Goal: Task Accomplishment & Management: Manage account settings

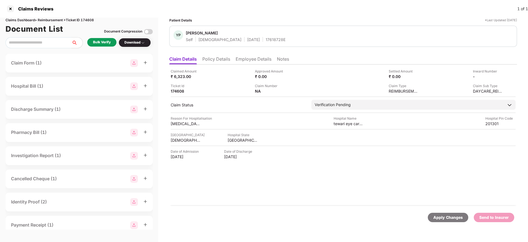
click at [221, 62] on li "Policy Details" at bounding box center [216, 60] width 28 height 8
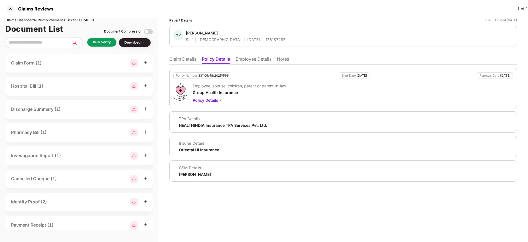
click at [251, 64] on div "Policy Number 331109/48/2025/566 Start Date [DATE] Renewal Date [DATE] Employee…" at bounding box center [343, 122] width 348 height 117
click at [255, 62] on li "Employee Details" at bounding box center [254, 60] width 36 height 8
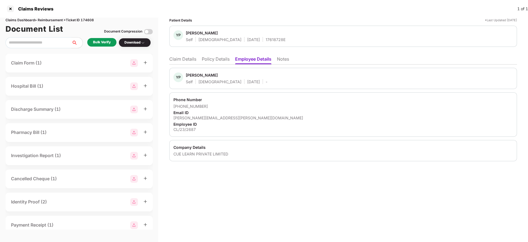
click at [216, 59] on li "Policy Details" at bounding box center [216, 60] width 28 height 8
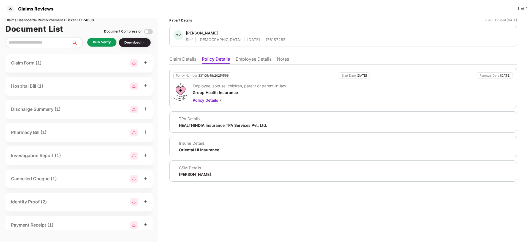
click at [179, 61] on li "Claim Details" at bounding box center [182, 60] width 27 height 8
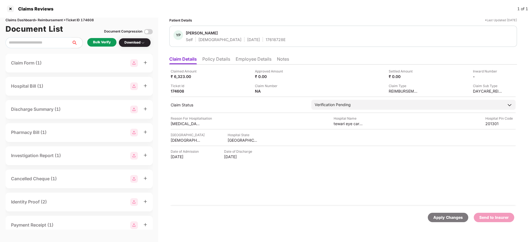
click at [218, 58] on li "Policy Details" at bounding box center [216, 60] width 28 height 8
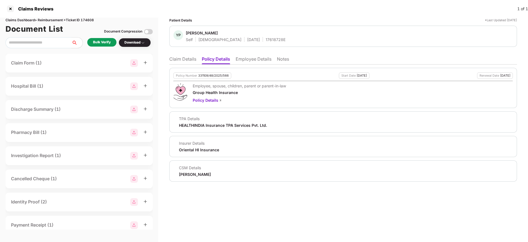
click at [242, 57] on li "Employee Details" at bounding box center [254, 60] width 36 height 8
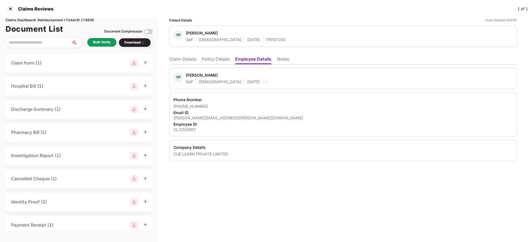
click at [208, 61] on li "Policy Details" at bounding box center [216, 60] width 28 height 8
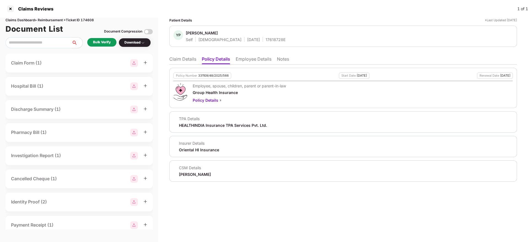
click at [183, 59] on li "Claim Details" at bounding box center [182, 60] width 27 height 8
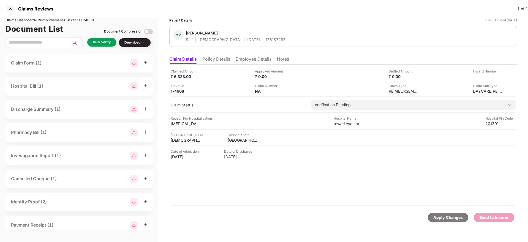
click at [101, 43] on div "Bulk Verify" at bounding box center [102, 42] width 18 height 5
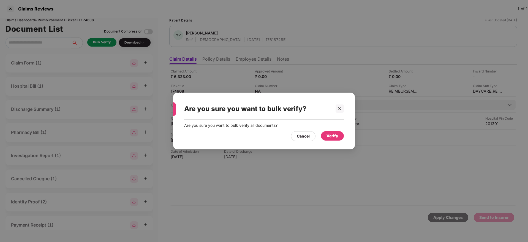
click at [334, 137] on div "Verify" at bounding box center [332, 136] width 12 height 6
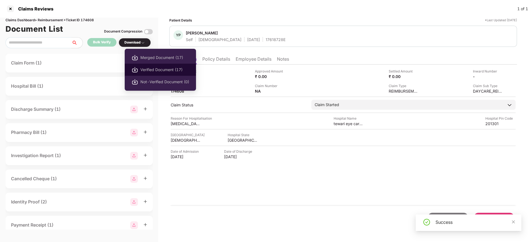
click at [166, 72] on span "Verified Document (17)" at bounding box center [164, 70] width 49 height 6
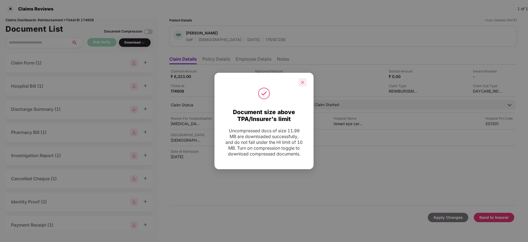
click at [300, 82] on div at bounding box center [302, 82] width 8 height 8
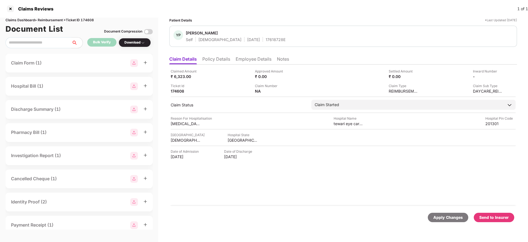
click at [498, 218] on div "Send to Insurer" at bounding box center [493, 217] width 29 height 6
click at [221, 58] on li "Policy Details" at bounding box center [216, 60] width 28 height 8
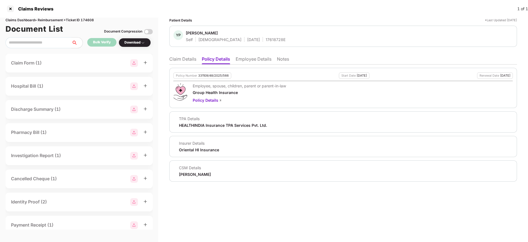
click at [250, 59] on li "Employee Details" at bounding box center [254, 60] width 36 height 8
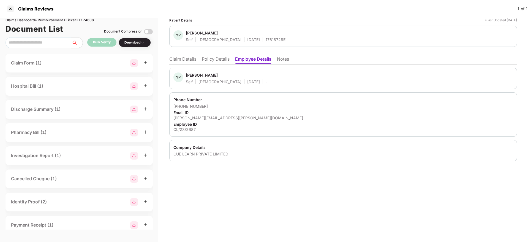
click at [219, 60] on li "Policy Details" at bounding box center [216, 60] width 28 height 8
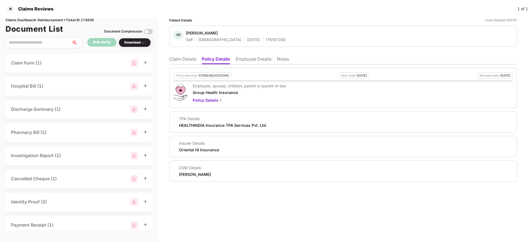
click at [184, 59] on li "Claim Details" at bounding box center [182, 60] width 27 height 8
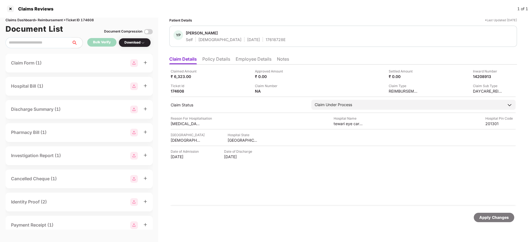
click at [225, 60] on li "Policy Details" at bounding box center [216, 60] width 28 height 8
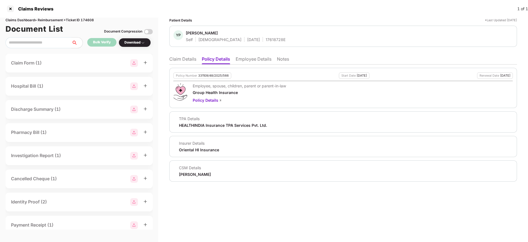
click at [178, 63] on li "Claim Details" at bounding box center [182, 60] width 27 height 8
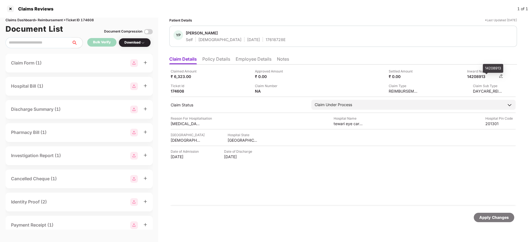
click at [478, 78] on div "14208913" at bounding box center [482, 76] width 30 height 5
copy div "14208913"
click at [266, 41] on div "17618728E" at bounding box center [276, 39] width 20 height 5
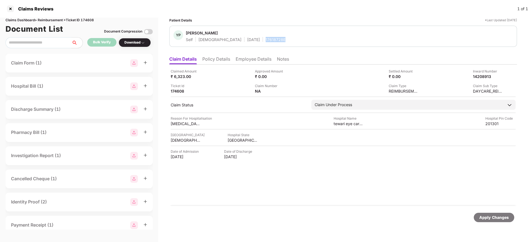
copy div "17618728E"
click at [216, 56] on li "Policy Details" at bounding box center [216, 60] width 28 height 8
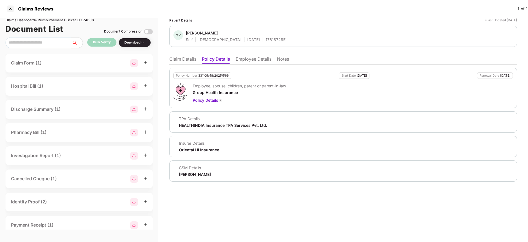
click at [184, 59] on li "Claim Details" at bounding box center [182, 60] width 27 height 8
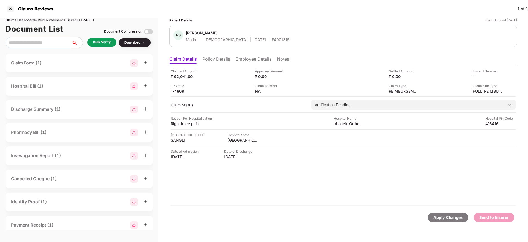
click at [218, 59] on li "Policy Details" at bounding box center [216, 60] width 28 height 8
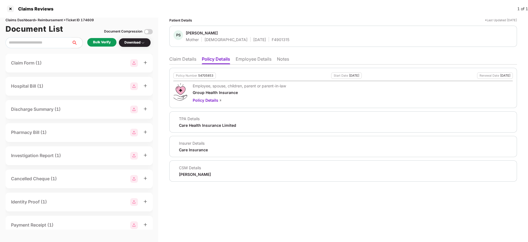
click at [242, 58] on li "Employee Details" at bounding box center [254, 60] width 36 height 8
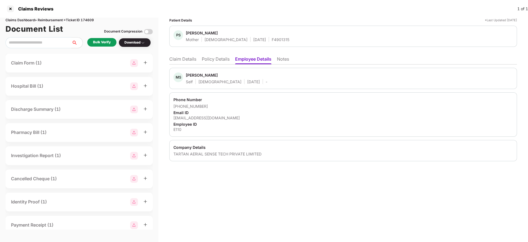
click at [210, 62] on li "Policy Details" at bounding box center [216, 60] width 28 height 8
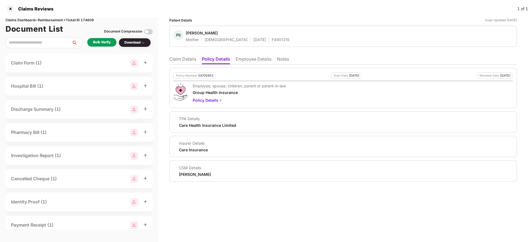
click at [181, 59] on li "Claim Details" at bounding box center [182, 60] width 27 height 8
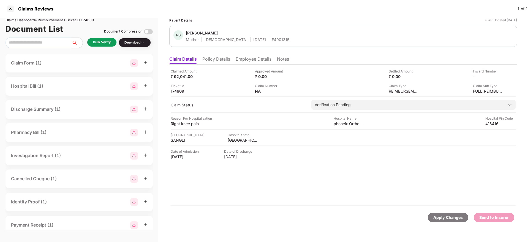
click at [106, 38] on div "Bulk Verify" at bounding box center [101, 42] width 29 height 9
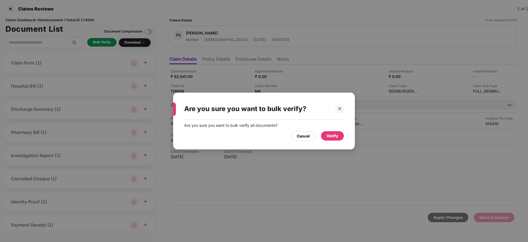
click at [334, 131] on div "Verify" at bounding box center [332, 135] width 23 height 9
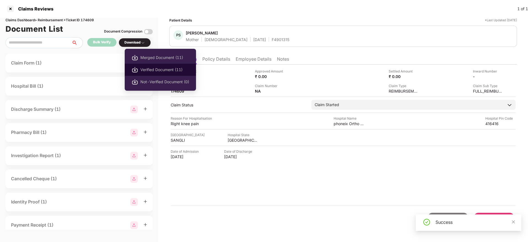
click at [159, 69] on span "Verified Document (11)" at bounding box center [164, 70] width 49 height 6
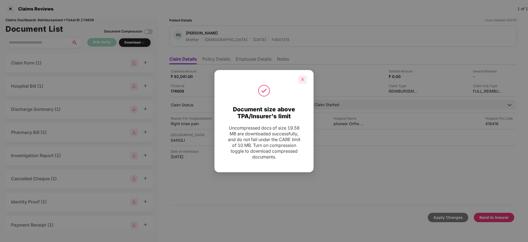
click at [301, 81] on icon "close" at bounding box center [302, 79] width 4 height 4
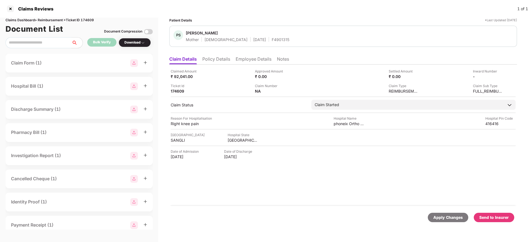
click at [225, 61] on li "Policy Details" at bounding box center [216, 60] width 28 height 8
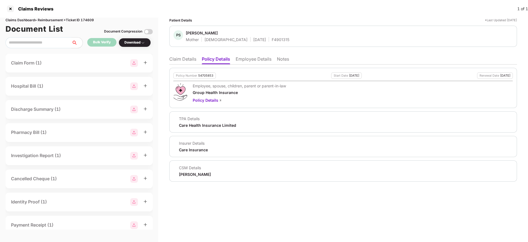
click at [205, 74] on div "54705853" at bounding box center [205, 76] width 15 height 4
copy div "54705853"
click at [272, 40] on div "F4901315" at bounding box center [281, 39] width 18 height 5
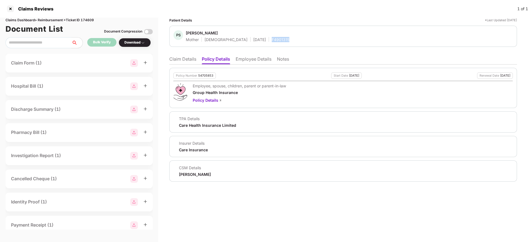
copy div "F4901315"
click at [186, 59] on li "Claim Details" at bounding box center [182, 60] width 27 height 8
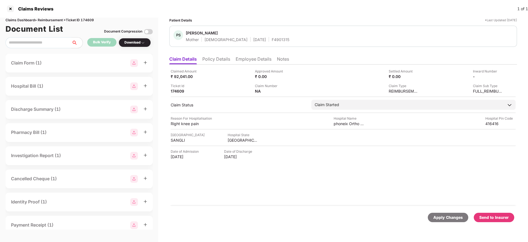
click at [341, 126] on div "Claimed Amount ₹ 92,041.00 Approved Amount ₹ 0.00 Settled Amount ₹ 0.00 Inward …" at bounding box center [343, 134] width 348 height 141
click at [341, 121] on div "phoneix Ortho and Superspeciity Hospital Sangli" at bounding box center [349, 123] width 30 height 5
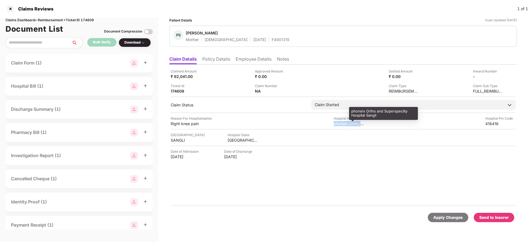
click at [341, 121] on div "phoneix Ortho and Superspeciity Hospital Sangli" at bounding box center [349, 123] width 30 height 5
copy div "phoneix Ortho and Superspeciity Hospital Sangli"
click at [315, 83] on div "Claim Number NA" at bounding box center [295, 88] width 80 height 10
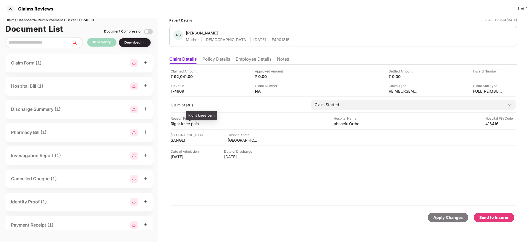
click at [181, 122] on div "Right knee pain" at bounding box center [186, 123] width 30 height 5
copy div "Right knee pain"
click at [254, 59] on li "Employee Details" at bounding box center [254, 60] width 36 height 8
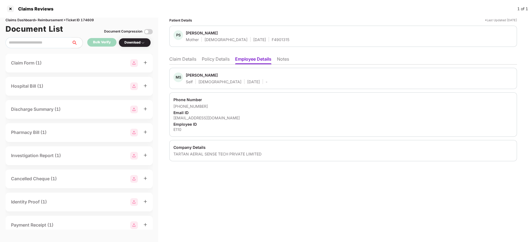
click at [207, 117] on div "msmasal@niqorobotics.com" at bounding box center [342, 117] width 339 height 5
copy div "msmasal@niqorobotics.com"
drag, startPoint x: 181, startPoint y: 104, endPoint x: 208, endPoint y: 106, distance: 27.6
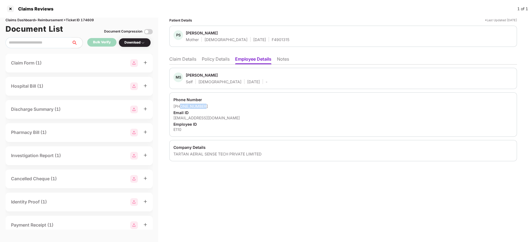
click at [208, 106] on div "+919404403965" at bounding box center [342, 105] width 339 height 5
copy div "9404403965"
click at [184, 59] on li "Claim Details" at bounding box center [182, 60] width 27 height 8
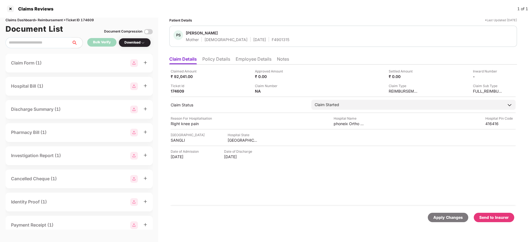
click at [317, 11] on div "Claims Reviews 1 of 1" at bounding box center [264, 9] width 528 height 18
click at [500, 77] on img at bounding box center [501, 76] width 4 height 4
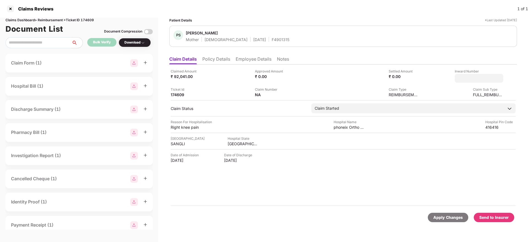
type input "**********"
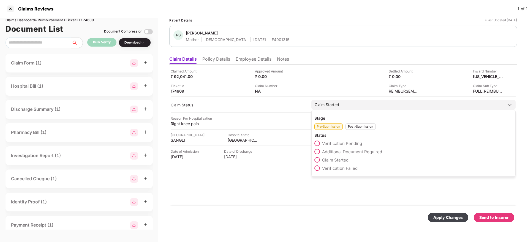
click at [361, 127] on div "Post-Submission" at bounding box center [360, 126] width 30 height 6
click at [318, 152] on span at bounding box center [317, 152] width 6 height 6
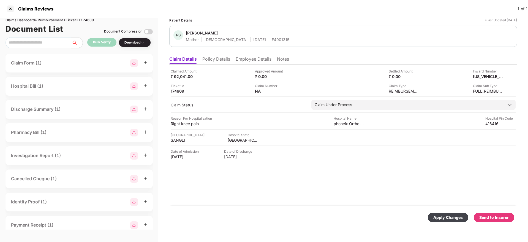
click at [440, 213] on div "Apply Changes" at bounding box center [448, 216] width 40 height 9
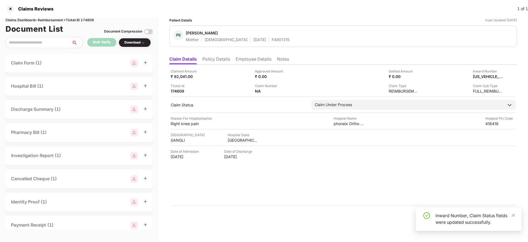
click at [218, 58] on li "Policy Details" at bounding box center [216, 60] width 28 height 8
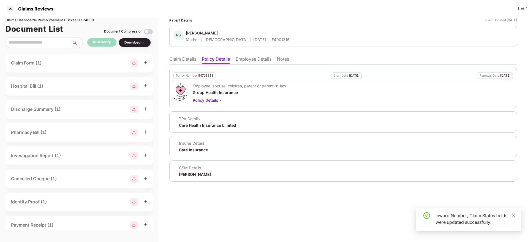
click at [178, 57] on li "Claim Details" at bounding box center [182, 60] width 27 height 8
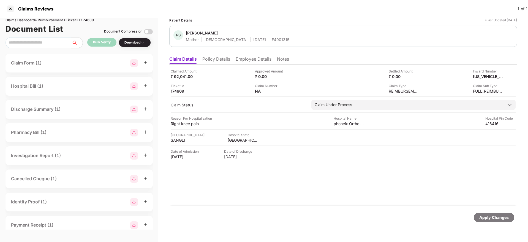
click at [225, 62] on li "Policy Details" at bounding box center [216, 60] width 28 height 8
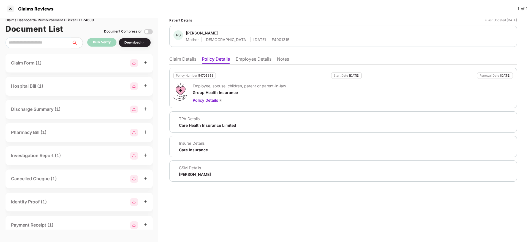
click at [182, 59] on li "Claim Details" at bounding box center [182, 60] width 27 height 8
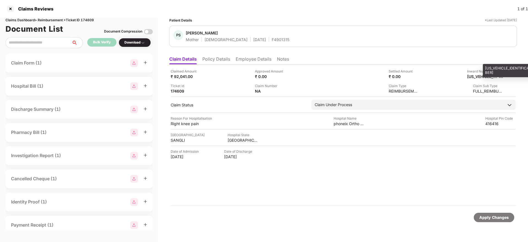
click at [483, 75] on div "CPR18092025010061" at bounding box center [482, 76] width 30 height 5
copy div "CPR18092025010061"
click at [272, 42] on div "F4901315" at bounding box center [281, 39] width 18 height 5
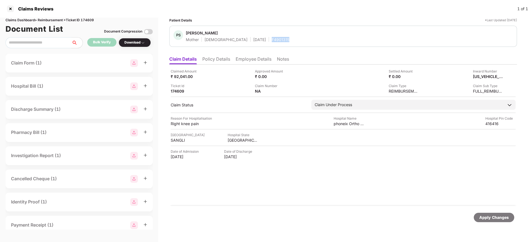
copy div "F4901315"
click at [215, 60] on li "Policy Details" at bounding box center [216, 60] width 28 height 8
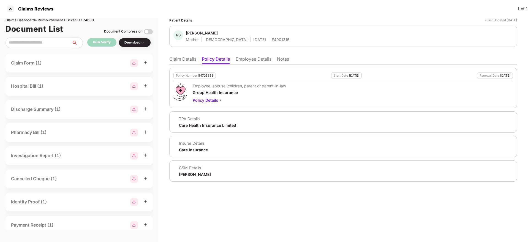
click at [175, 56] on ul "Claim Details Policy Details Employee Details Notes" at bounding box center [343, 58] width 348 height 11
click at [179, 58] on li "Claim Details" at bounding box center [182, 60] width 27 height 8
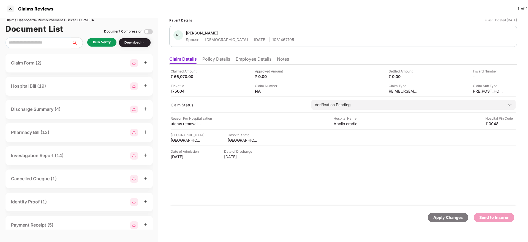
click at [221, 59] on li "Policy Details" at bounding box center [216, 60] width 28 height 8
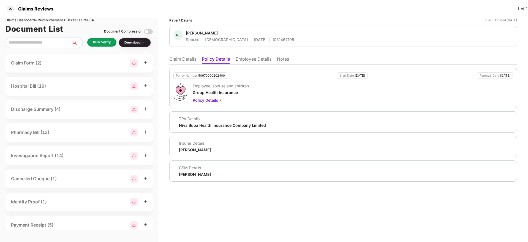
click at [255, 57] on li "Employee Details" at bounding box center [254, 60] width 36 height 8
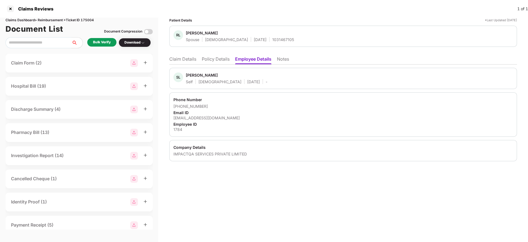
click at [205, 59] on li "Policy Details" at bounding box center [216, 60] width 28 height 8
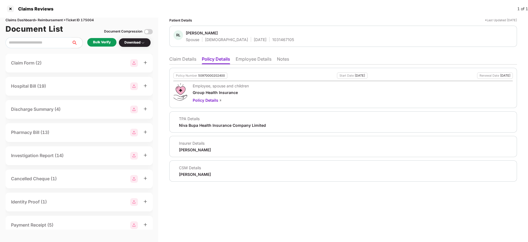
click at [183, 59] on li "Claim Details" at bounding box center [182, 60] width 27 height 8
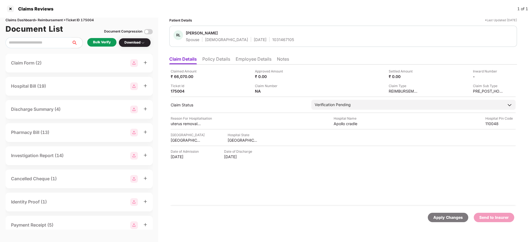
click at [218, 56] on li "Policy Details" at bounding box center [216, 60] width 28 height 8
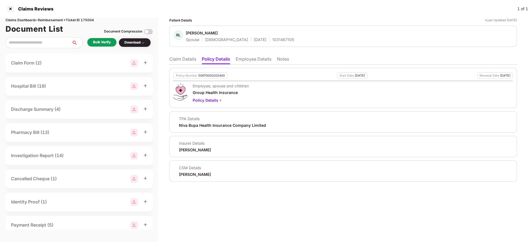
click at [185, 58] on li "Claim Details" at bounding box center [182, 60] width 27 height 8
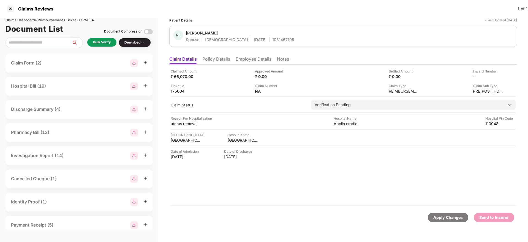
click at [110, 41] on div "Bulk Verify" at bounding box center [102, 42] width 18 height 5
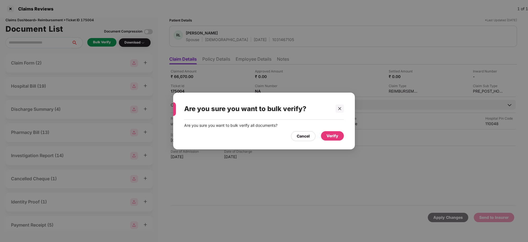
click at [333, 136] on div "Verify" at bounding box center [332, 136] width 12 height 6
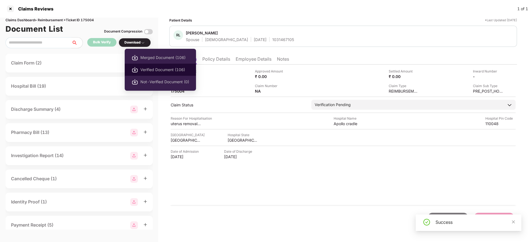
click at [157, 67] on span "Verified Document (106)" at bounding box center [164, 70] width 49 height 6
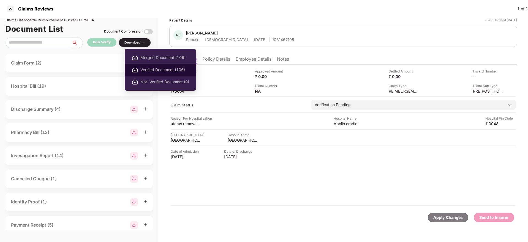
click at [156, 72] on span "Verified Document (106)" at bounding box center [164, 70] width 49 height 6
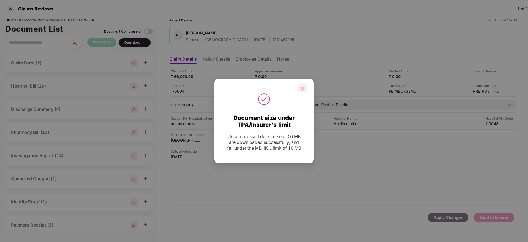
click at [301, 89] on icon "close" at bounding box center [302, 88] width 4 height 4
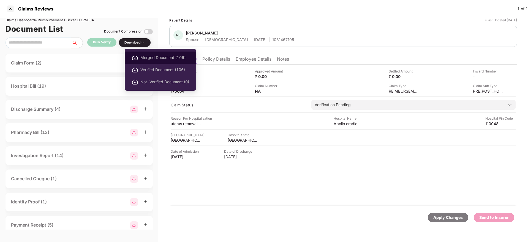
click at [163, 53] on li "Merged Document (106)" at bounding box center [160, 57] width 71 height 12
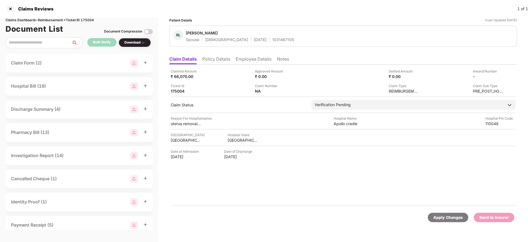
click at [147, 29] on img at bounding box center [148, 31] width 9 height 9
click at [152, 30] on img at bounding box center [148, 31] width 9 height 9
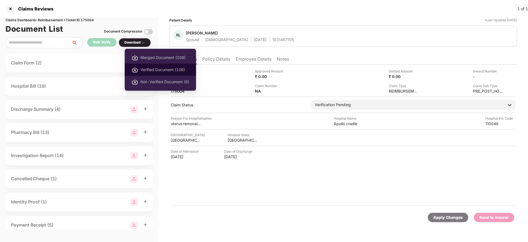
click at [149, 68] on span "Verified Document (106)" at bounding box center [164, 70] width 49 height 6
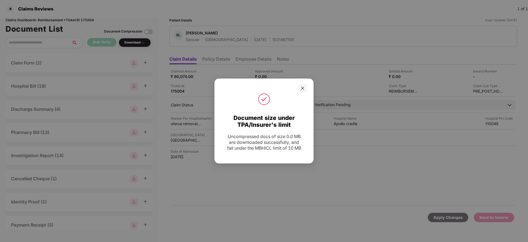
click at [328, 15] on div "Document size under TPA/Insurer's limit Uncompressed docs of size 0.0 MB are do…" at bounding box center [264, 121] width 528 height 242
drag, startPoint x: 305, startPoint y: 86, endPoint x: 299, endPoint y: 90, distance: 6.2
click at [299, 90] on div at bounding box center [302, 88] width 8 height 8
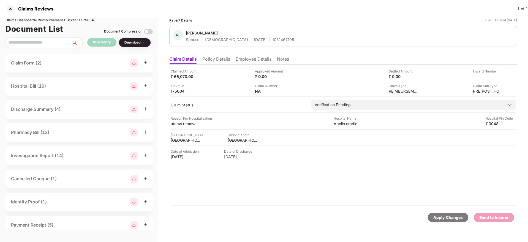
click at [299, 90] on body "Claims Reviews 1 of 1 Claims Dashboard > Reimbursement > Ticket ID 175004 Docum…" at bounding box center [264, 121] width 528 height 242
click at [253, 58] on li "Employee Details" at bounding box center [254, 60] width 36 height 8
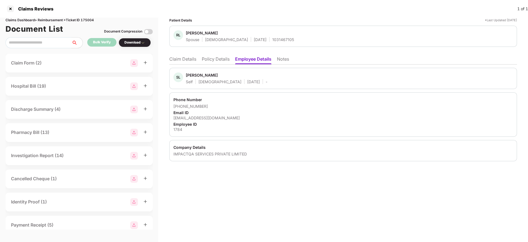
click at [186, 62] on li "Claim Details" at bounding box center [182, 60] width 27 height 8
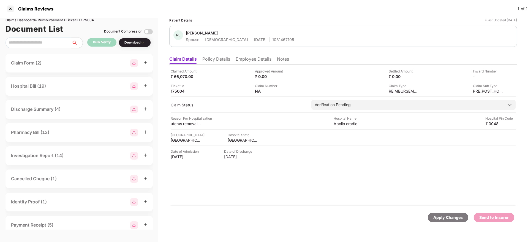
click at [64, 64] on div "Claim Form (2)" at bounding box center [79, 63] width 136 height 8
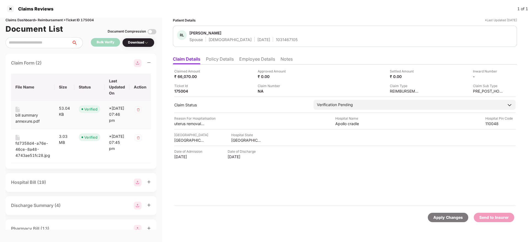
click at [32, 116] on div "bill summary annexure.pdf" at bounding box center [32, 118] width 35 height 12
click at [31, 149] on div "fd7358d4-a76e-46ce-8a48-4743ae51fc28.jpg" at bounding box center [32, 149] width 35 height 18
click at [95, 65] on div "Claim Form (2)" at bounding box center [81, 63] width 140 height 8
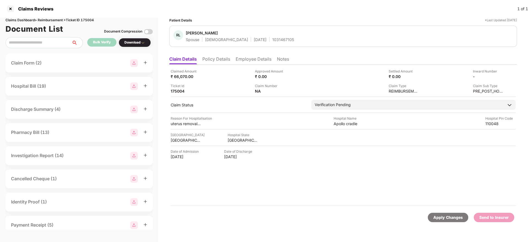
click at [77, 88] on div "Hospital Bill (19)" at bounding box center [79, 86] width 136 height 8
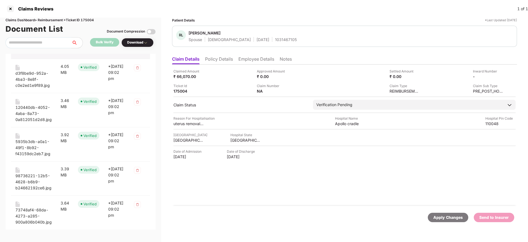
scroll to position [78, 0]
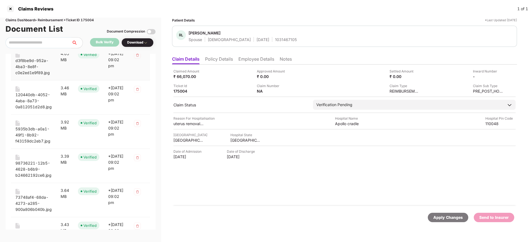
click at [35, 60] on div "d3f8be9d-952a-4ba3-8e8f-c0e2ed1e9f89.jpg" at bounding box center [33, 67] width 36 height 18
click at [33, 97] on div "120440db-4052-4aba-8a73-0a812051d2d8.jpg" at bounding box center [33, 101] width 36 height 18
click at [33, 131] on div "5935b3db-a0a1-49f1-8b92-f43159dc2eb7.jpg" at bounding box center [33, 135] width 36 height 18
click at [32, 163] on div "98736221-12b5-4628-b6b9-b24662192ce6.jpg" at bounding box center [33, 169] width 36 height 18
click at [32, 195] on div "73748af4-68da-4273-a285-900a806b040b.jpg" at bounding box center [33, 203] width 36 height 18
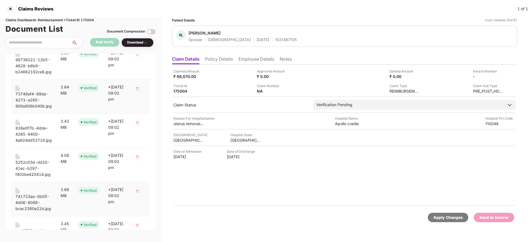
scroll to position [181, 0]
click at [34, 127] on div "838e0f7b-4dde-4265-8400-4a624dd53718.jpg" at bounding box center [33, 134] width 36 height 18
click at [35, 163] on div "5252c03d-dd20-41ec-b297-f402be420414.jpg" at bounding box center [33, 168] width 36 height 18
click at [32, 199] on div "741723aa-0b05-4d06-8088-bcac2360e22d.jpg" at bounding box center [33, 202] width 36 height 18
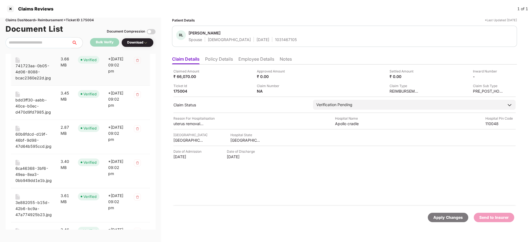
scroll to position [313, 0]
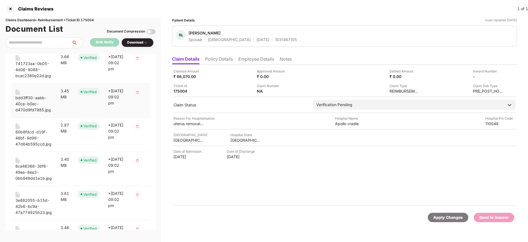
click at [34, 97] on div "bdd3ff30-aabb-40ce-b0ec-d470d9fd7985.jpg" at bounding box center [33, 104] width 36 height 18
click at [31, 140] on div "60b8fdcd-d19f-46bf-9d98-47d64b595ccd.jpg" at bounding box center [33, 138] width 36 height 18
click at [26, 166] on div "6ca46368-3bf6-49ea-8ea3-0bb949dd1e1b.jpg" at bounding box center [33, 172] width 36 height 18
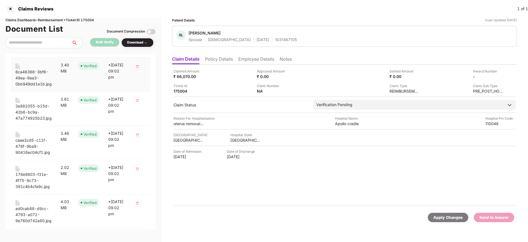
scroll to position [409, 0]
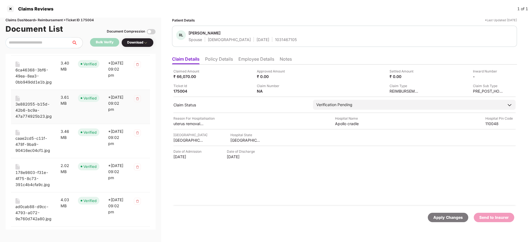
click at [36, 105] on div "3e882055-b15d-42b6-bc9a-47a774925b23.jpg" at bounding box center [33, 110] width 36 height 18
click at [31, 140] on div "caae2cd5-c11f-478f-9ba9-90416ec04cf1.jpg" at bounding box center [33, 144] width 36 height 18
click at [25, 178] on div "178e9803-f31e-4f75-8c73-391c4b4cfa9c.jpg" at bounding box center [33, 178] width 36 height 18
click at [35, 208] on div "ad0cab88-d9cc-4793-a072-9e760d742a80.jpg" at bounding box center [33, 212] width 36 height 18
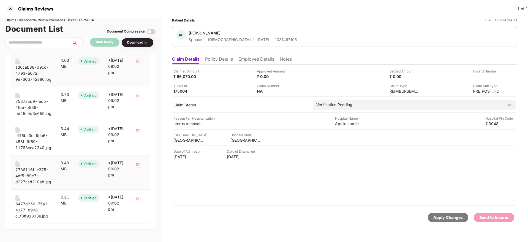
scroll to position [557, 0]
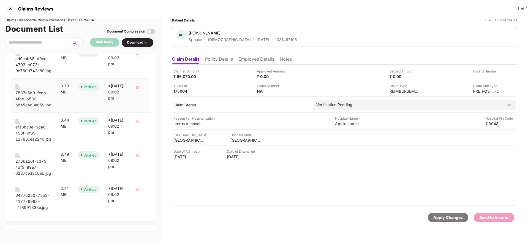
click at [32, 96] on div "7537a5d9-fedb-4fbe-b539-bd45c4d3e659.jpg" at bounding box center [33, 99] width 36 height 18
click at [26, 128] on div "ef16bc3e-9da6-458f-9f69-11783cea2240.jpg" at bounding box center [33, 133] width 36 height 18
click at [36, 165] on div "2736116f-c375-4df5-89e7-d227ced210ab.jpg" at bounding box center [33, 167] width 36 height 18
click at [32, 196] on div "6477d250-75a1-4177-8998-c1f8ff91333e.jpg" at bounding box center [33, 201] width 36 height 18
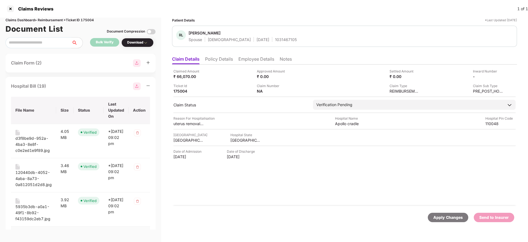
scroll to position [1, 0]
click at [75, 84] on div "Hospital Bill (19)" at bounding box center [80, 86] width 139 height 8
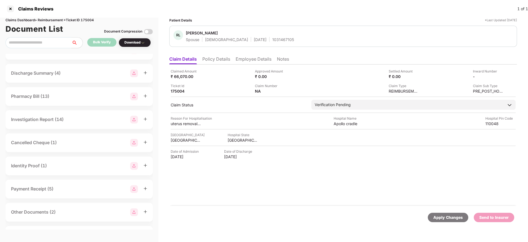
scroll to position [43, 0]
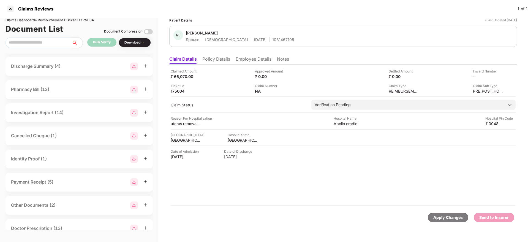
click at [82, 64] on div "Discharge Summary (4)" at bounding box center [79, 66] width 136 height 8
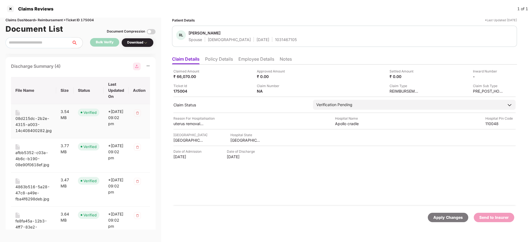
click at [31, 118] on div "08d215dc-2b2e-4315-a003-14c408400282.jpg" at bounding box center [33, 124] width 36 height 18
click at [32, 152] on div "afbb5352-c03a-4b6c-b190-08e90f0618ef.jpg" at bounding box center [33, 158] width 36 height 18
click at [35, 186] on div "4863b516-5a28-47c8-a49e-fba4f6298deb.jpg" at bounding box center [33, 193] width 36 height 18
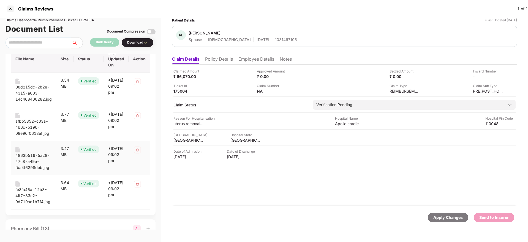
scroll to position [79, 0]
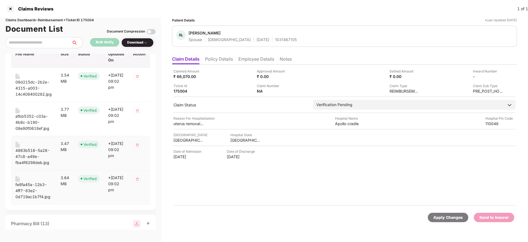
click at [35, 186] on div "fe8fa45a-12b3-4ff7-83e2-0d719ac1b7f4.jpg" at bounding box center [33, 190] width 36 height 18
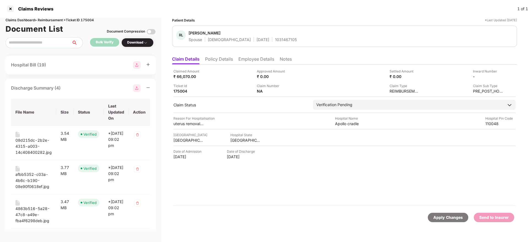
click at [75, 86] on div "Discharge Summary (4)" at bounding box center [80, 88] width 139 height 8
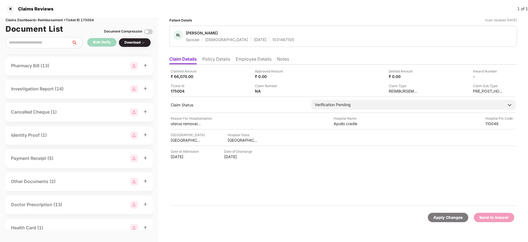
scroll to position [79, 0]
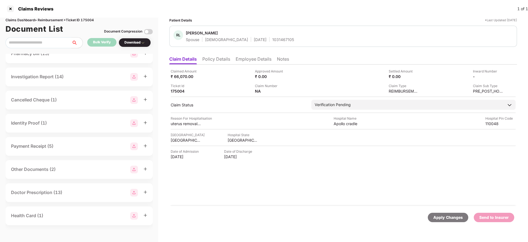
click at [88, 78] on div "Investigation Report (14)" at bounding box center [79, 77] width 136 height 8
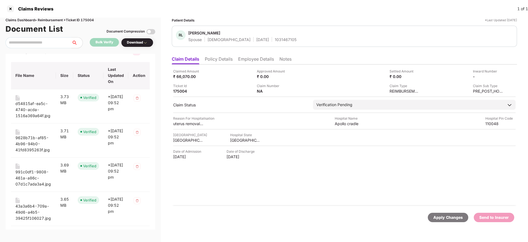
scroll to position [106, 0]
click at [27, 100] on div "d54815af-ea5c-4740-acda-1516a369a64f.jpg" at bounding box center [33, 108] width 36 height 18
click at [28, 140] on div "9628b71b-af85-4b96-94b0-41fd8395263f.jpg" at bounding box center [33, 142] width 36 height 18
click at [33, 169] on div "991c0df1-9808-461a-a86c-07d1c7ada3a4.jpg" at bounding box center [33, 176] width 36 height 18
click at [28, 202] on div "43a3a6b4-709a-49d6-a4b5-39425f106027.jpg" at bounding box center [33, 210] width 36 height 18
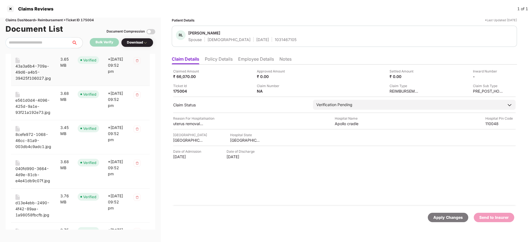
scroll to position [244, 0]
click at [32, 102] on div "e561d0d4-4096-425d-9a1e-93f21a192e73.jpg" at bounding box center [33, 106] width 36 height 18
click at [28, 134] on div "8cefe972-1068-46cc-81a9-003db4c9adc1.jpg" at bounding box center [33, 140] width 36 height 18
click at [24, 172] on div "040fd990-3664-4d9e-81cb-e4e41db9c07f.jpg" at bounding box center [33, 174] width 36 height 18
click at [25, 203] on div "d13e4ebb-2490-4f42-89aa-1a98058fbcfb.jpg" at bounding box center [33, 208] width 36 height 18
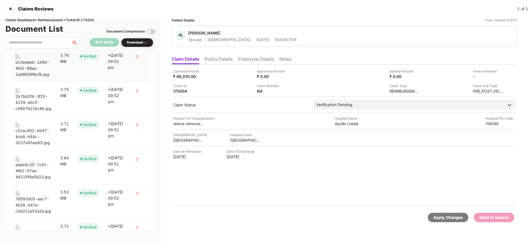
scroll to position [385, 0]
click at [29, 96] on div "2b7b62f6-3f25-4159-a0c5-c8887621bc6b.jpg" at bounding box center [33, 101] width 36 height 18
click at [29, 128] on div "c51ac402-bb97-4cb8-b84c-3237a85eedf2.jpg" at bounding box center [33, 136] width 36 height 18
click at [26, 166] on div "aabb8c35-7c81-4f62-97da-44315f9e5623.jpg" at bounding box center [33, 170] width 36 height 18
click at [28, 197] on div "76593d05-eec7-4b56-b87a-c0d221a52a2e.jpg" at bounding box center [33, 204] width 36 height 18
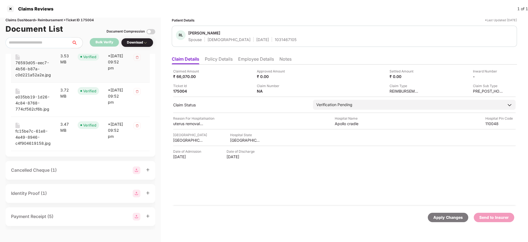
scroll to position [520, 0]
click at [26, 100] on div "e035bb19-1d26-4c84-8768-774cf562cf6b.jpg" at bounding box center [33, 103] width 36 height 18
click at [30, 131] on div "fc15be7c-61e8-4e49-8946-c4f904619158.jpg" at bounding box center [33, 137] width 36 height 18
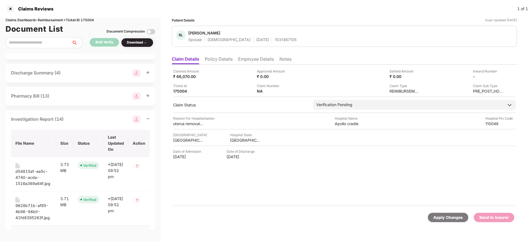
scroll to position [34, 0]
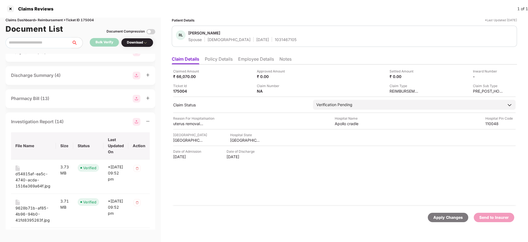
click at [89, 119] on div "Investigation Report (14)" at bounding box center [80, 122] width 139 height 8
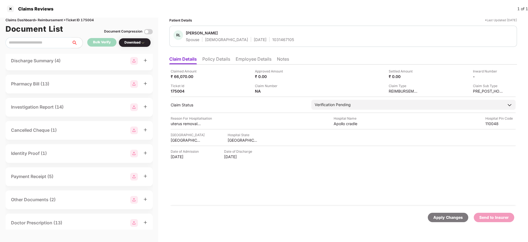
scroll to position [53, 0]
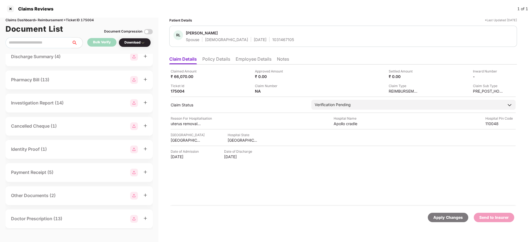
click at [75, 84] on div "Pharmacy Bill (13)" at bounding box center [79, 79] width 147 height 19
click at [67, 80] on div "Pharmacy Bill (13)" at bounding box center [79, 80] width 136 height 8
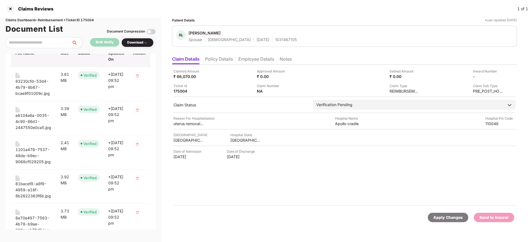
scroll to position [107, 0]
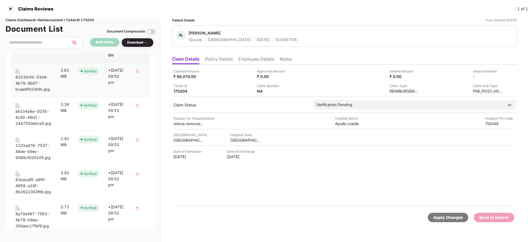
click at [32, 78] on div "83230cfd-53d4-4b79-8b67-bcae8f01009c.jpg" at bounding box center [33, 83] width 36 height 18
click at [32, 113] on div "a6104a6a-0035-4c90-86d1-2447550e0ca5.jpg" at bounding box center [33, 117] width 36 height 18
click at [33, 144] on div "1101a476-7537-48de-b9ec-9068cf029205.jpg" at bounding box center [33, 151] width 36 height 18
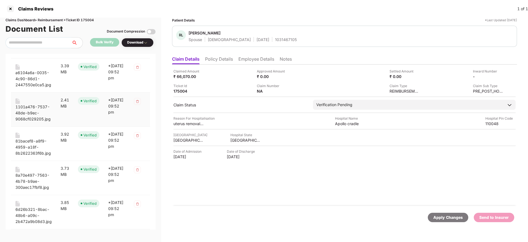
scroll to position [150, 0]
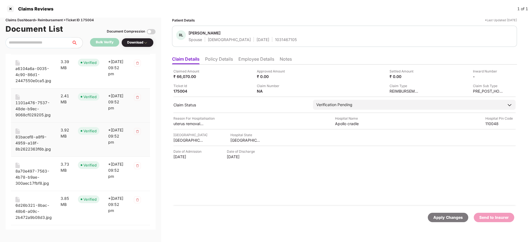
click at [33, 144] on div "81bacef8-a8f9-4959-a18f-8b2622363f6b.jpg" at bounding box center [33, 143] width 36 height 18
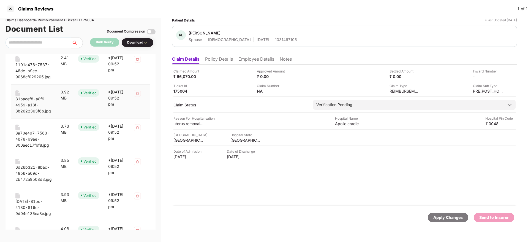
scroll to position [190, 0]
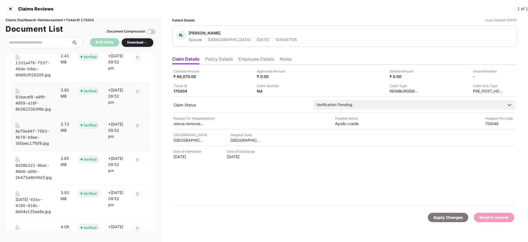
click at [33, 144] on div "8a70e497-7563-4b78-b9ae-300aec17fbf8.jpg" at bounding box center [33, 137] width 36 height 18
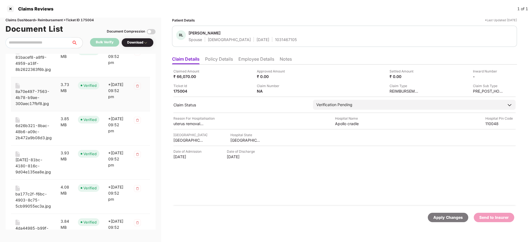
scroll to position [230, 0]
click at [33, 136] on div "6d26b321-8bac-48b6-a09c-2b472a9b08d3.jpg" at bounding box center [33, 131] width 36 height 18
click at [33, 160] on div "001344ce-81bc-4180-816c-9d04e135ea8e.jpg" at bounding box center [33, 165] width 36 height 18
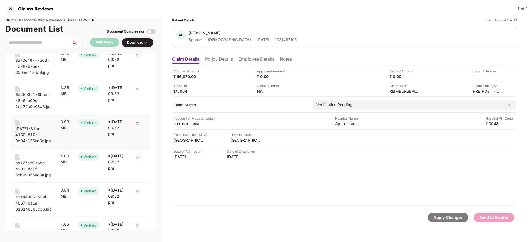
scroll to position [271, 0]
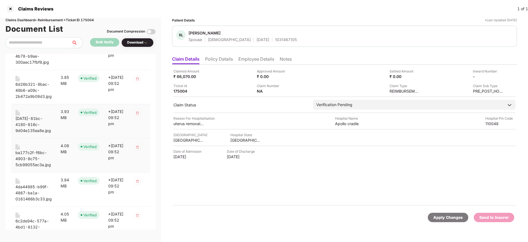
click at [33, 160] on div "ba177c2f-f6bc-4903-8c75-5cb99055ec3a.jpg" at bounding box center [33, 158] width 36 height 18
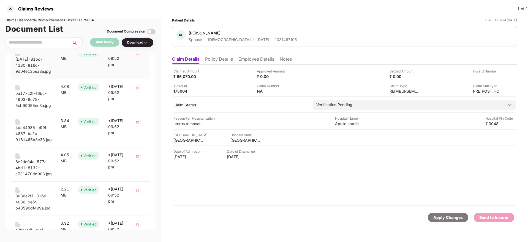
scroll to position [332, 0]
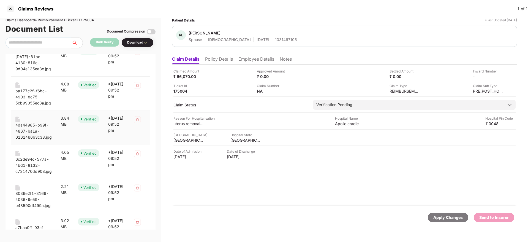
click at [33, 123] on div "4da44985-b99f-4867-ba1a-0161466b3c33.jpg" at bounding box center [33, 131] width 36 height 18
click at [32, 162] on div "6c2de94c-577a-4bd1-8132-c731470dd908.jpg" at bounding box center [33, 165] width 36 height 18
click at [28, 194] on div "8036e2f1-3166-4036-9e59-b48590df499a.jpg" at bounding box center [33, 199] width 36 height 18
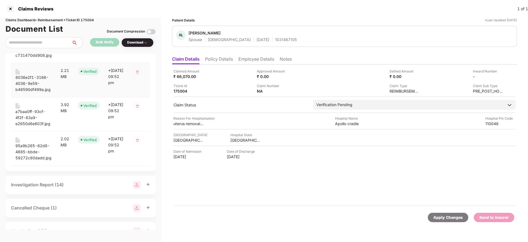
scroll to position [449, 0]
click at [35, 113] on div "a7baa0ff-93cf-4f2f-83a9-e2650d6e603f.jpg" at bounding box center [33, 117] width 36 height 18
click at [36, 143] on div "95a9b265-62d8-4685-bbde-59272c80dadd.jpg" at bounding box center [33, 151] width 36 height 18
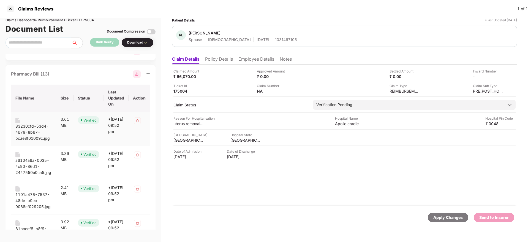
scroll to position [0, 0]
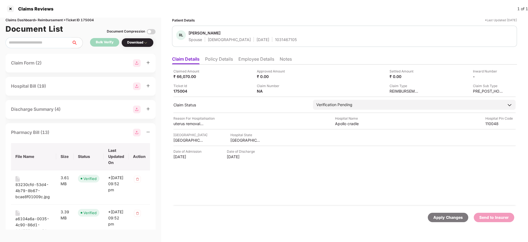
click at [69, 129] on div "Pharmacy Bill (13)" at bounding box center [80, 133] width 139 height 8
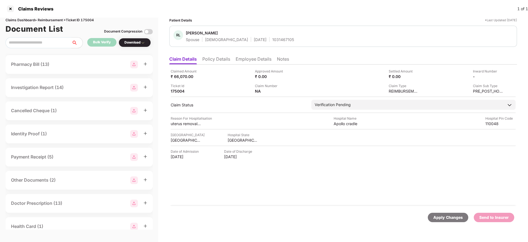
scroll to position [69, 0]
click at [70, 111] on div "Cancelled Cheque (1)" at bounding box center [79, 110] width 136 height 8
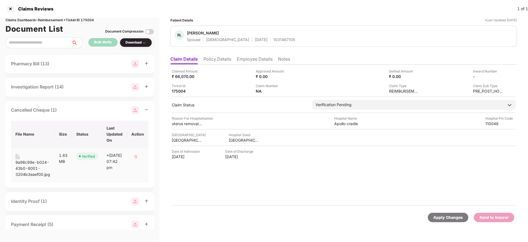
click at [39, 160] on div "9a96c99e-b024-43b0-8001-3204b3eaef00.jpg" at bounding box center [32, 168] width 35 height 18
click at [76, 109] on div "Cancelled Cheque (1)" at bounding box center [79, 110] width 137 height 8
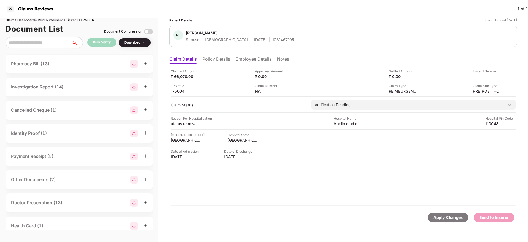
scroll to position [79, 0]
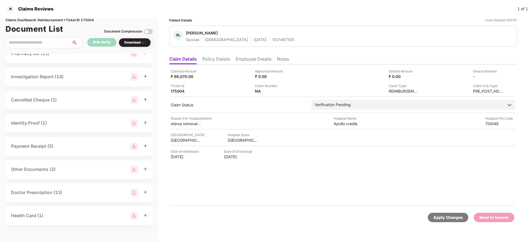
click at [72, 119] on div "Identity Proof (1)" at bounding box center [79, 123] width 136 height 8
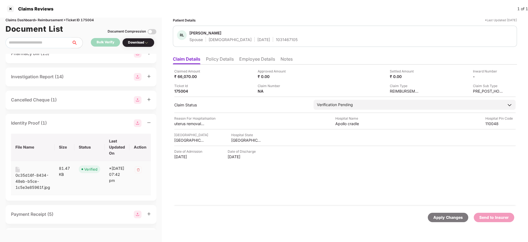
click at [33, 175] on div "0c35d16f-8434-48eb-b5ce-1c5e3e85961f.jpg" at bounding box center [32, 181] width 35 height 18
click at [74, 122] on div "Identity Proof (1)" at bounding box center [81, 123] width 140 height 8
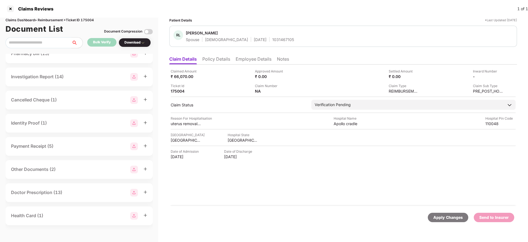
click at [82, 144] on div "Payment Receipt (5)" at bounding box center [79, 146] width 136 height 8
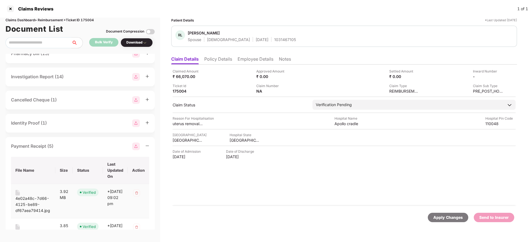
click at [34, 197] on div "4e02a48c-7d66-4125-be89-df67aea79414.jpg" at bounding box center [32, 204] width 35 height 18
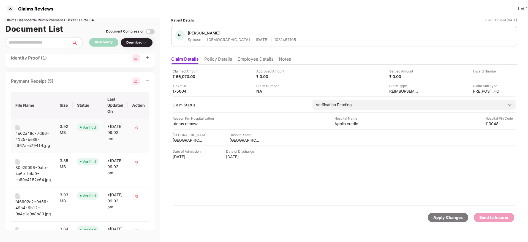
scroll to position [145, 0]
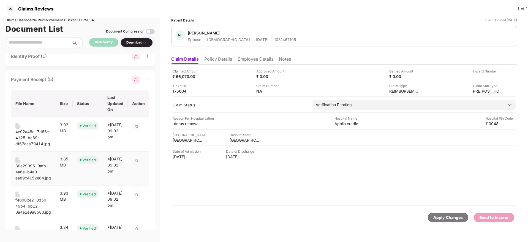
click at [29, 166] on div "80e29096-0afb-4a6e-b4a0-ea89c4152e64.jpg" at bounding box center [32, 172] width 35 height 18
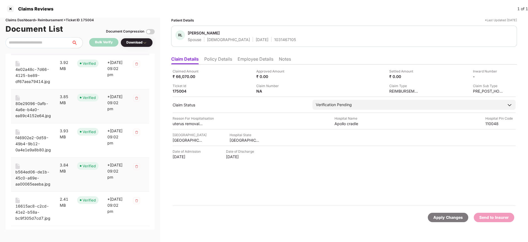
scroll to position [208, 0]
click at [30, 138] on div "f46902e2-0d59-49b4-9b12-0a4e1e9a8b80.jpg" at bounding box center [32, 143] width 35 height 18
click at [34, 171] on div "b564ed06-de1b-45c0-a69e-aa00065eaeba.jpg" at bounding box center [32, 177] width 35 height 18
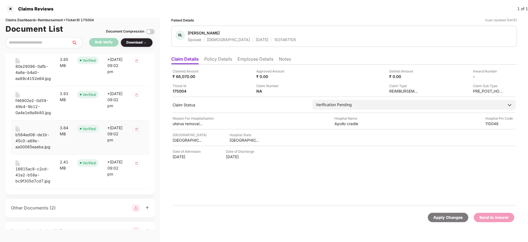
scroll to position [246, 0]
click at [34, 171] on div "16615ac8-c2cd-41e2-b58a-bc9f305d7cd7.jpg" at bounding box center [32, 173] width 35 height 18
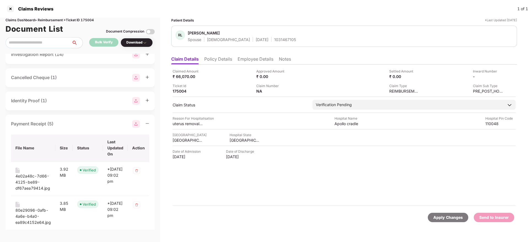
click at [71, 125] on div "Payment Receipt (5)" at bounding box center [80, 124] width 138 height 8
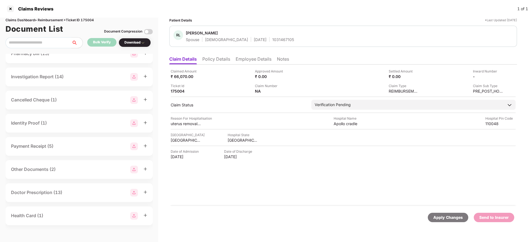
click at [78, 172] on div "Other Documents (2)" at bounding box center [79, 169] width 136 height 8
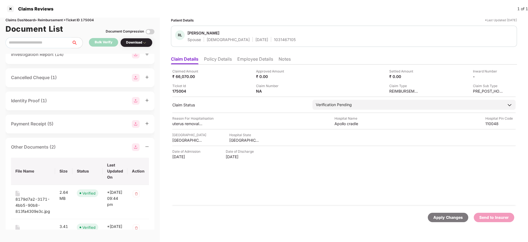
scroll to position [153, 0]
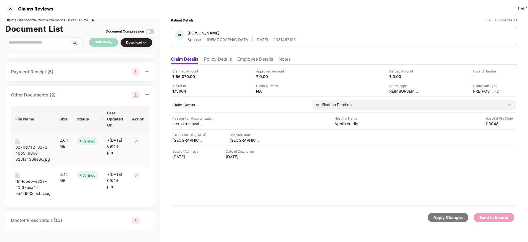
click at [33, 148] on div "8179d7a2-3171-4bb5-90b8-813fa4309e3c.jpg" at bounding box center [32, 153] width 35 height 18
click at [35, 181] on div "f6f4d5e0-e31a-41f3-aea4-ee75600cbcbc.jpg" at bounding box center [32, 187] width 35 height 18
click at [64, 100] on div "Other Documents (2) File Name Size Status Last Updated On Action 8179d7a2-3171-…" at bounding box center [80, 146] width 149 height 121
click at [70, 93] on div "Other Documents (2)" at bounding box center [80, 95] width 138 height 8
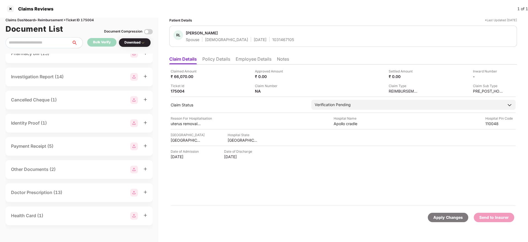
click at [91, 187] on div "Doctor Prescription (13)" at bounding box center [79, 192] width 147 height 19
click at [77, 191] on div "Doctor Prescription (13)" at bounding box center [79, 192] width 136 height 8
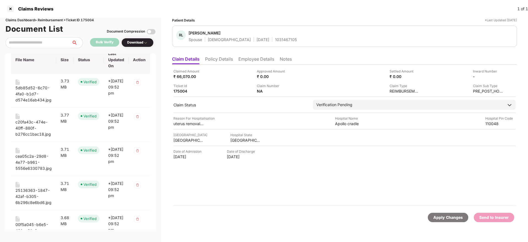
scroll to position [245, 0]
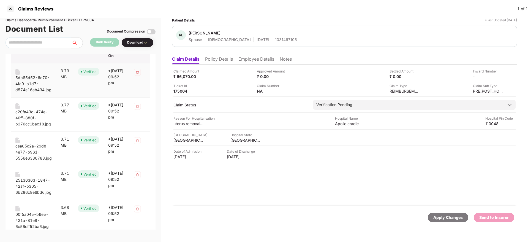
click at [39, 80] on div "5db85d52-6c70-4fa0-b1d7-d574e16ab434.jpg" at bounding box center [33, 84] width 36 height 18
click at [36, 110] on div "c20fa43c-474e-40ff-880f-b276cc1bac18.jpg" at bounding box center [33, 118] width 36 height 18
click at [33, 146] on div "cea05c2a-29d8-4e77-b961-5556e6330783.jpg" at bounding box center [33, 152] width 36 height 18
click at [35, 181] on div "25136363-1847-42af-b305-6b296c8e6bd6.jpg" at bounding box center [33, 186] width 36 height 18
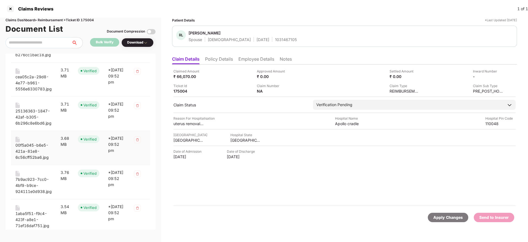
click at [29, 145] on div "00f5a045-b6e5-421a-81e8-6c56cff52ba6.jpg" at bounding box center [33, 151] width 36 height 18
click at [35, 182] on div "7b9ac923-7cc0-4bf9-b9ce-924111e0d938.jpg" at bounding box center [33, 185] width 36 height 18
click at [33, 212] on div "1aba5f51-f9c4-423f-a8e1-71ef16daf751.jpg" at bounding box center [33, 219] width 36 height 18
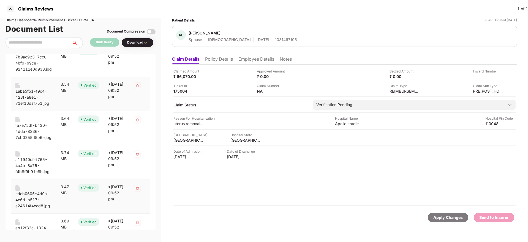
scroll to position [463, 0]
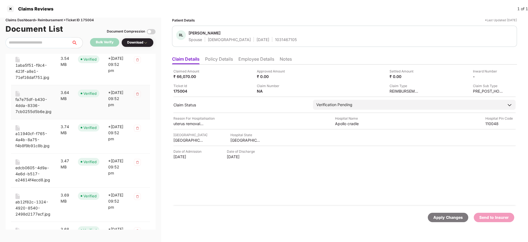
click at [34, 102] on div "fa7e75df-b430-4dda-8336-7cb0255d5b6e.jpg" at bounding box center [33, 105] width 36 height 18
click at [29, 136] on div "a11940cf-f765-4a4b-8a75-f4b8f9b91c8b.jpg" at bounding box center [33, 139] width 36 height 18
click at [29, 168] on div "edcb0605-4d9a-4e6d-b517-e24614f4ecd8.jpg" at bounding box center [33, 174] width 36 height 18
click at [31, 200] on div "ab12f82c-1324-4920-8540-2498d2177ecf.jpg" at bounding box center [33, 208] width 36 height 18
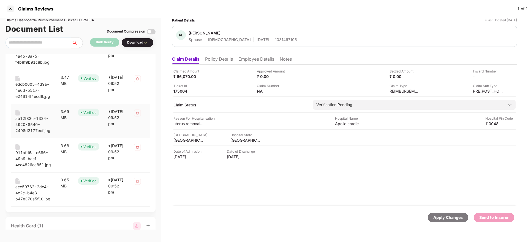
scroll to position [556, 0]
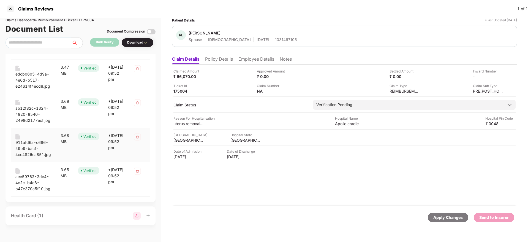
click at [26, 141] on div "911afd6a-c686-49b9-bacf-4cc4826ca851.jpg" at bounding box center [33, 148] width 36 height 18
click at [34, 176] on div "aee59762-2de4-4c2c-b4e8-b47e370a5f10.jpg" at bounding box center [33, 182] width 36 height 18
click at [65, 220] on div "Health Card (1)" at bounding box center [81, 215] width 150 height 19
click at [59, 215] on div "Health Card (1)" at bounding box center [80, 216] width 139 height 8
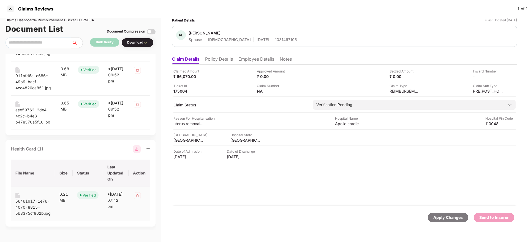
click at [35, 203] on div "56461917-1e76-4070-8815-5b8375cf962b.jpg" at bounding box center [32, 207] width 35 height 18
click at [226, 59] on li "Policy Details" at bounding box center [219, 60] width 28 height 8
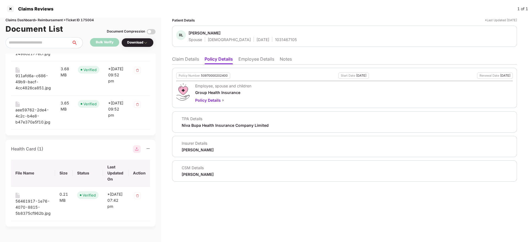
click at [252, 60] on li "Employee Details" at bounding box center [256, 60] width 36 height 8
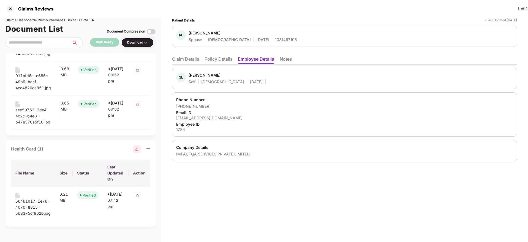
click at [220, 60] on li "Policy Details" at bounding box center [218, 60] width 28 height 8
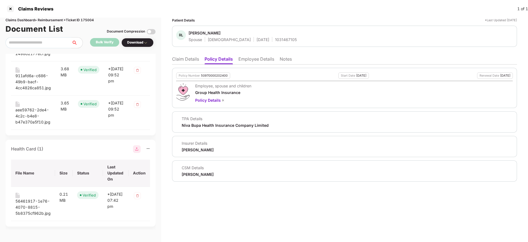
click at [185, 61] on li "Claim Details" at bounding box center [185, 60] width 27 height 8
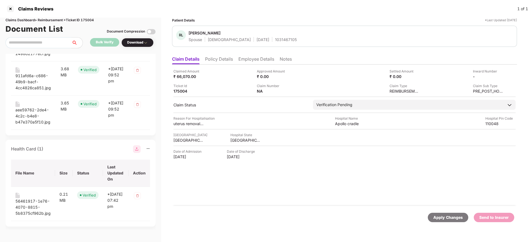
click at [275, 39] on div "1031467105" at bounding box center [286, 39] width 22 height 5
copy div "1031467105"
click at [254, 61] on li "Employee Details" at bounding box center [256, 60] width 36 height 8
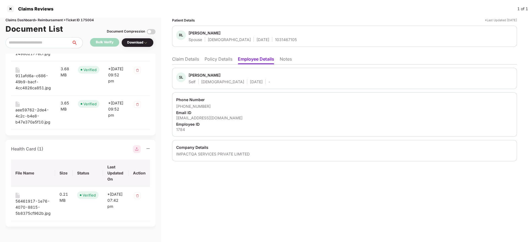
click at [203, 119] on div "sanjay@impactqa.com" at bounding box center [344, 117] width 337 height 5
copy div "sanjay@impactqa.com"
drag, startPoint x: 183, startPoint y: 105, endPoint x: 218, endPoint y: 108, distance: 35.3
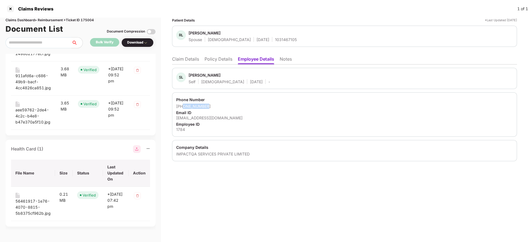
click at [218, 108] on div "+919810306442" at bounding box center [344, 105] width 337 height 5
copy div "9810306442"
click at [181, 57] on li "Claim Details" at bounding box center [185, 60] width 27 height 8
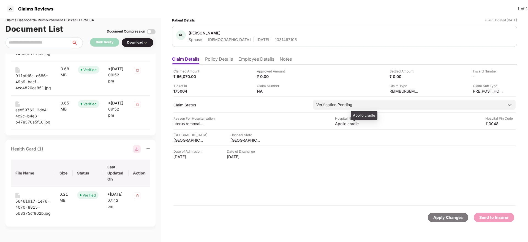
click at [342, 124] on div "Apollo cradle" at bounding box center [350, 123] width 30 height 5
click at [180, 138] on div "SOUTH DELHI" at bounding box center [188, 139] width 30 height 5
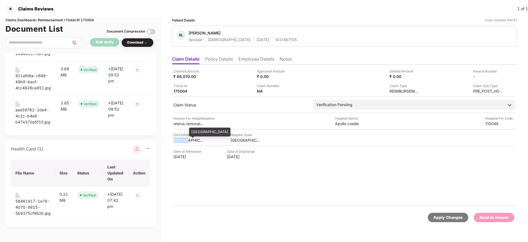
click at [180, 138] on div "SOUTH DELHI" at bounding box center [188, 139] width 30 height 5
click at [348, 124] on div "Apollo cradle" at bounding box center [350, 123] width 30 height 5
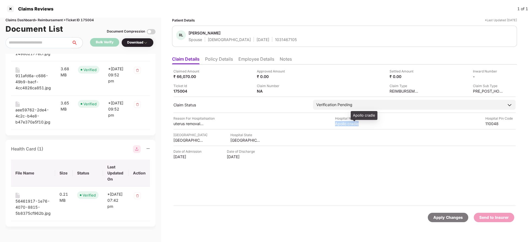
copy div "Apollo cradle"
click at [501, 75] on img at bounding box center [501, 76] width 4 height 4
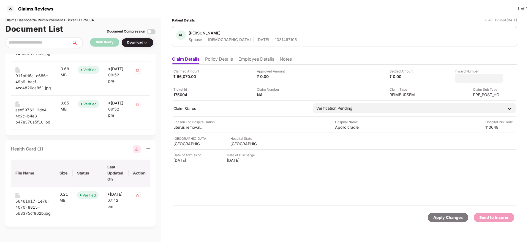
type input "**********"
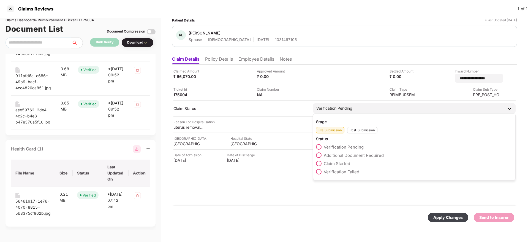
click at [357, 128] on div "Post-Submission" at bounding box center [362, 130] width 30 height 6
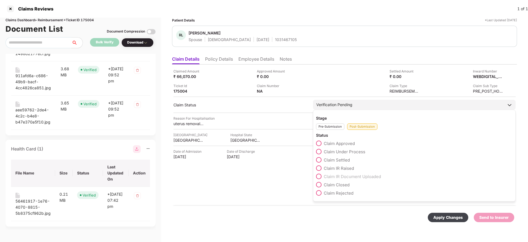
click at [318, 151] on span at bounding box center [319, 152] width 6 height 6
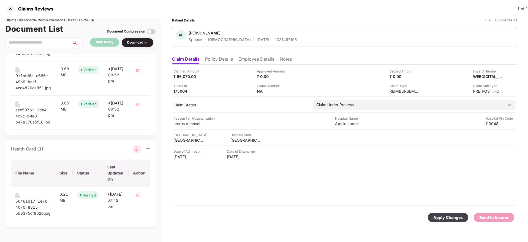
click at [456, 220] on div "Apply Changes" at bounding box center [447, 217] width 29 height 6
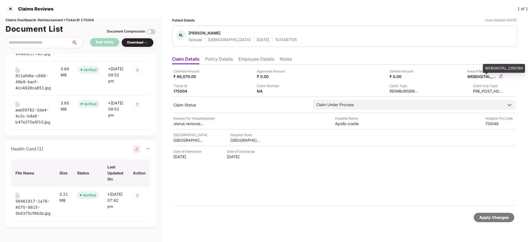
click at [478, 77] on div "WEBDIGITAL_2392194" at bounding box center [482, 76] width 30 height 5
copy div "WEBDIGITAL_2392194"
click at [275, 39] on div "1031467105" at bounding box center [286, 39] width 22 height 5
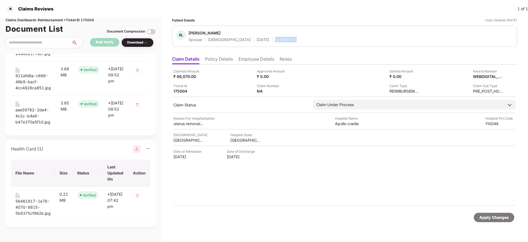
copy div "1031467105"
click at [312, 86] on div "Claim Number NA" at bounding box center [296, 88] width 79 height 10
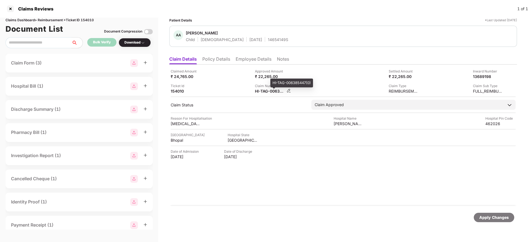
click at [262, 91] on div "HI-TAG-006385447(0)" at bounding box center [270, 90] width 30 height 5
copy div
click at [202, 83] on div "Claimed Amount ₹ 24,765.00 Approved Amount ₹ 22,265.00 Settled Amount ₹ 22,265.…" at bounding box center [343, 81] width 345 height 25
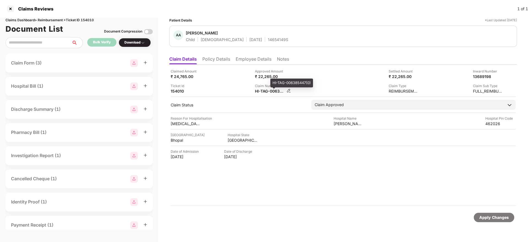
click at [260, 89] on div "HI-TAG-006385447(0)" at bounding box center [270, 90] width 30 height 5
copy div
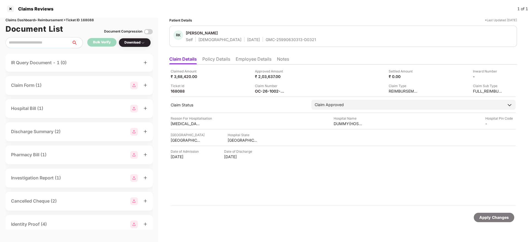
click at [261, 87] on div "Claim Number" at bounding box center [270, 85] width 30 height 5
click at [263, 91] on div "OC-26-1002-8403-00410748" at bounding box center [270, 90] width 30 height 5
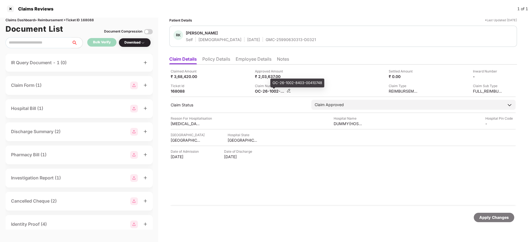
click at [263, 91] on div "OC-26-1002-8403-00410748" at bounding box center [270, 90] width 30 height 5
copy div
click at [263, 91] on div "HI-TAG-006590972(0)" at bounding box center [270, 90] width 30 height 5
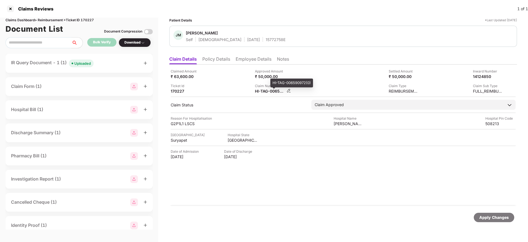
copy div
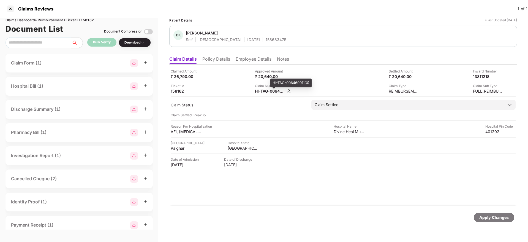
click at [260, 90] on div "HI-TAG-006469911(0)" at bounding box center [270, 90] width 30 height 5
copy div
click at [271, 92] on div "HI-TAG-006469911(0)" at bounding box center [270, 90] width 30 height 5
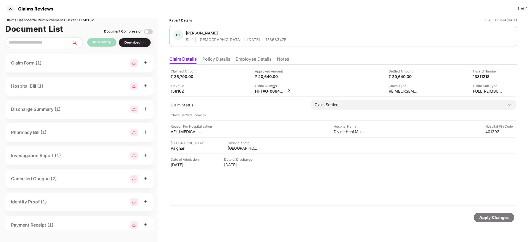
click at [268, 91] on div "HI-TAG-006469911(0)" at bounding box center [270, 90] width 30 height 5
click at [276, 91] on div "HI-TAG-006469911(0)" at bounding box center [270, 90] width 30 height 5
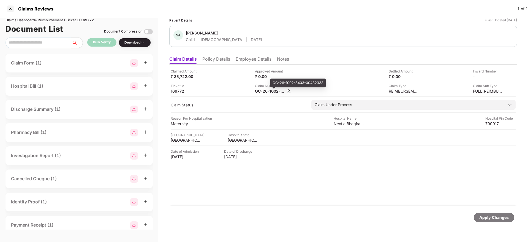
click at [267, 91] on div "OC-26-1002-8403-00432333" at bounding box center [270, 90] width 30 height 5
copy div
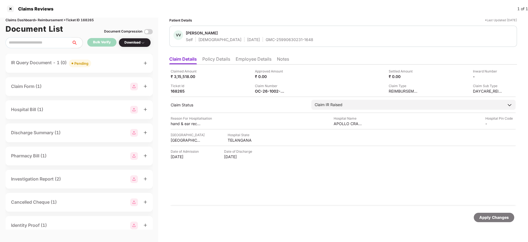
click at [108, 65] on div "IR Query Document - 1 (0) Pending" at bounding box center [79, 63] width 136 height 8
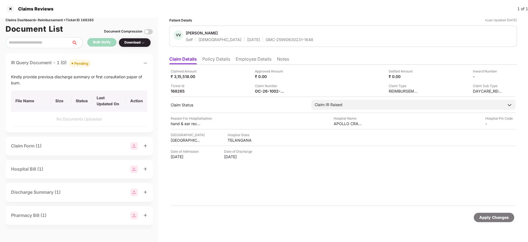
click at [108, 65] on div "IR Query Document - 1 (0) Pending" at bounding box center [79, 63] width 136 height 8
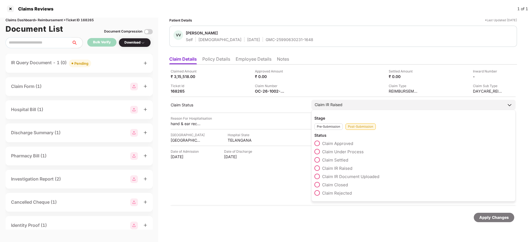
click at [319, 150] on span at bounding box center [317, 152] width 6 height 6
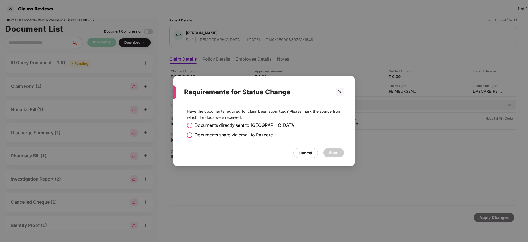
click at [190, 136] on span at bounding box center [190, 135] width 6 height 6
click at [333, 152] on div "Save" at bounding box center [333, 152] width 9 height 6
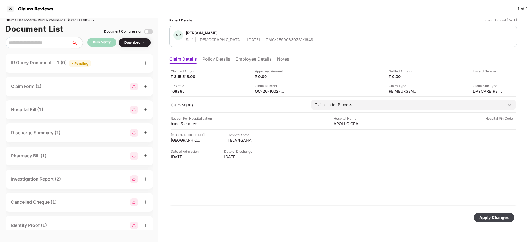
click at [490, 213] on div "Apply Changes" at bounding box center [494, 216] width 40 height 9
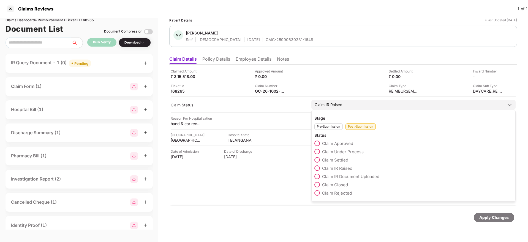
click at [318, 152] on span at bounding box center [317, 152] width 6 height 6
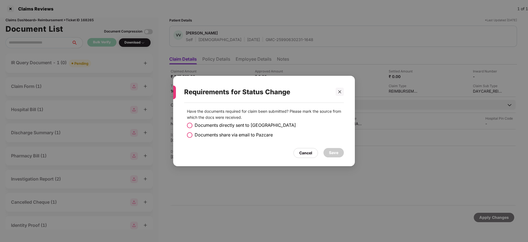
click at [191, 133] on span at bounding box center [190, 135] width 6 height 6
click at [335, 153] on div "Save" at bounding box center [333, 152] width 9 height 6
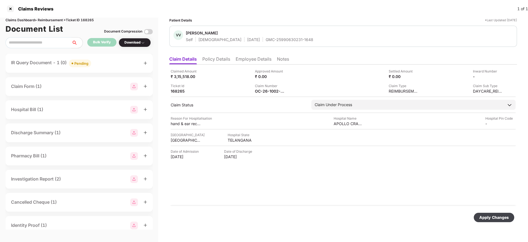
click at [493, 217] on div "Apply Changes" at bounding box center [493, 217] width 29 height 6
click at [230, 89] on div "Ticket Id 168265" at bounding box center [211, 88] width 80 height 10
click at [266, 39] on div "GMC-25990630231-1648" at bounding box center [290, 39] width 48 height 5
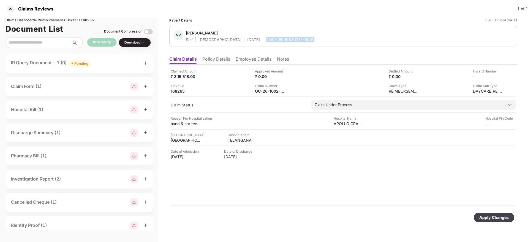
copy div "GMC-25990630231-1648"
click at [266, 89] on div "OC-26-1002-8403-00411449" at bounding box center [270, 90] width 30 height 5
copy div
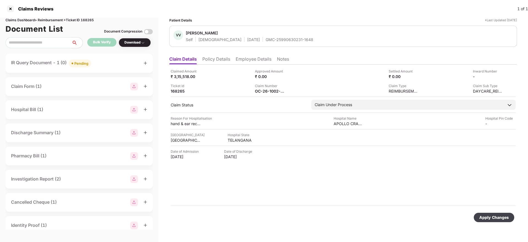
click at [266, 40] on div "GMC-25990630231-1648" at bounding box center [290, 39] width 48 height 5
copy div "GMC-25990630231-1648"
click at [311, 39] on div "VV Vineeth Varma Chithaluri Self Male 31 Aug 1996 GMC-25990630231-1648" at bounding box center [342, 36] width 339 height 12
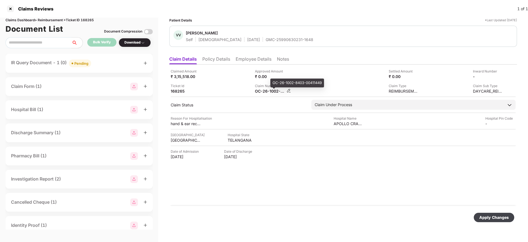
click at [262, 91] on div "OC-26-1002-8403-00411449" at bounding box center [270, 90] width 30 height 5
copy div
click at [488, 220] on div "Apply Changes" at bounding box center [493, 217] width 29 height 6
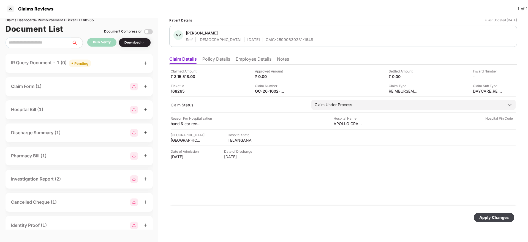
click at [493, 217] on div "Apply Changes" at bounding box center [493, 217] width 29 height 6
click at [88, 20] on div "Claims Dashboard > Reimbursement > Ticket ID 168265" at bounding box center [79, 20] width 147 height 5
copy div "168265"
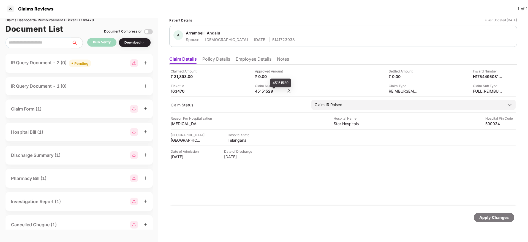
click at [263, 91] on div "45151529" at bounding box center [270, 90] width 30 height 5
copy div "45151529"
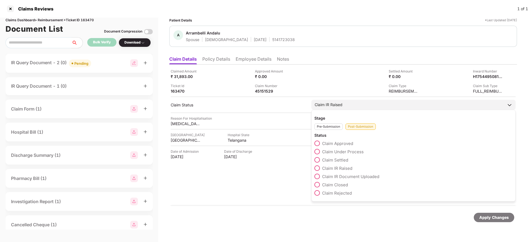
click at [315, 149] on label "Claim Under Process" at bounding box center [338, 152] width 49 height 6
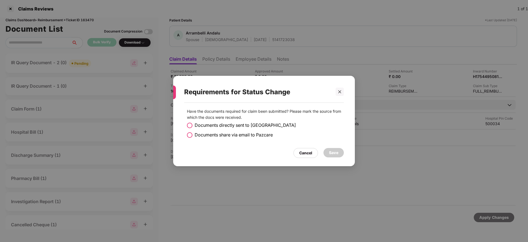
click at [188, 125] on span at bounding box center [190, 125] width 6 height 6
click at [336, 152] on div "Save" at bounding box center [333, 152] width 9 height 6
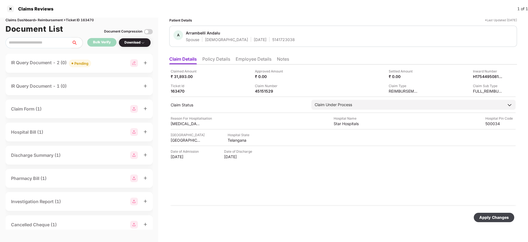
click at [486, 217] on div "Apply Changes" at bounding box center [493, 217] width 29 height 6
click at [264, 89] on div "45151529" at bounding box center [270, 90] width 30 height 5
copy div "45151529"
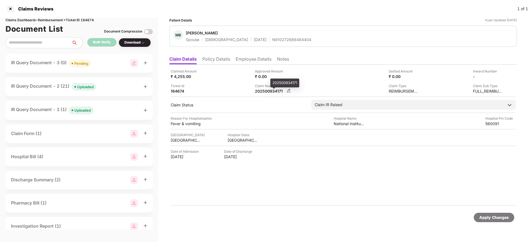
click at [265, 91] on div "202500934171" at bounding box center [270, 90] width 30 height 5
copy div "202500934171"
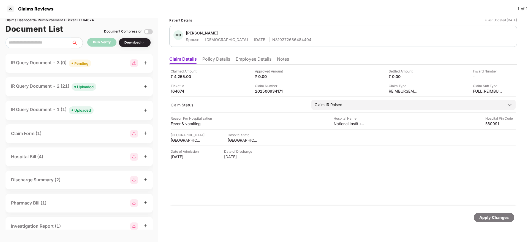
click at [213, 62] on li "Policy Details" at bounding box center [216, 60] width 28 height 8
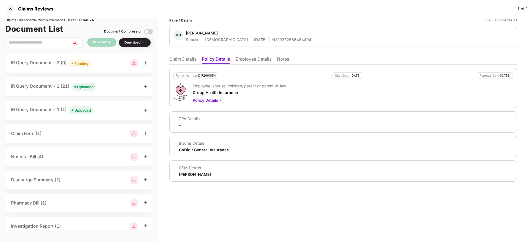
click at [199, 75] on div "D172661854" at bounding box center [207, 76] width 18 height 4
copy div "D172661854"
click at [187, 60] on li "Claim Details" at bounding box center [182, 60] width 27 height 8
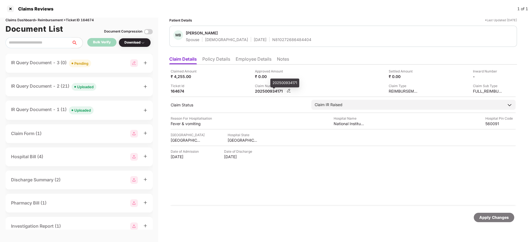
click at [263, 91] on div "202500934171" at bounding box center [270, 90] width 30 height 5
copy div "202500934171"
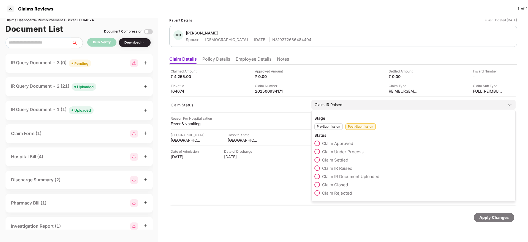
click at [317, 151] on span at bounding box center [317, 152] width 6 height 6
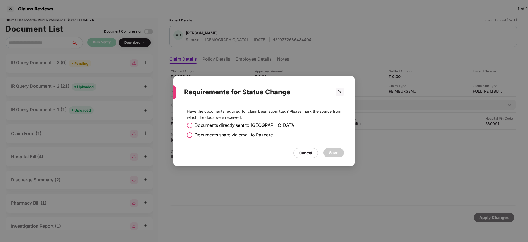
click at [189, 133] on span at bounding box center [190, 135] width 6 height 6
click at [334, 156] on div "Save" at bounding box center [333, 152] width 20 height 9
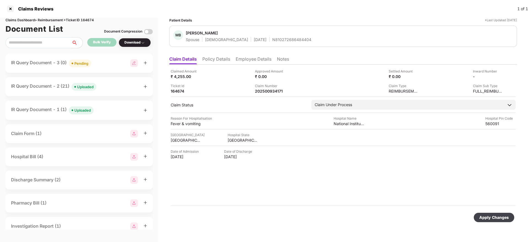
click at [479, 218] on div "Apply Changes" at bounding box center [494, 216] width 40 height 9
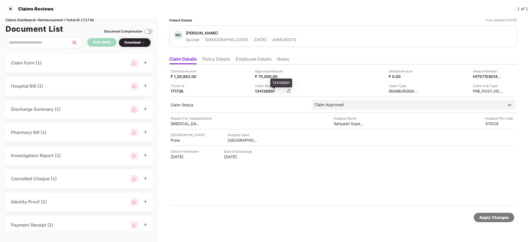
click at [261, 91] on div "134136691" at bounding box center [270, 90] width 30 height 5
copy div "134136691"
click at [214, 59] on li "Policy Details" at bounding box center [216, 60] width 28 height 8
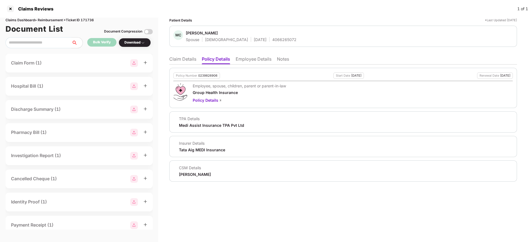
click at [187, 59] on li "Claim Details" at bounding box center [182, 60] width 27 height 8
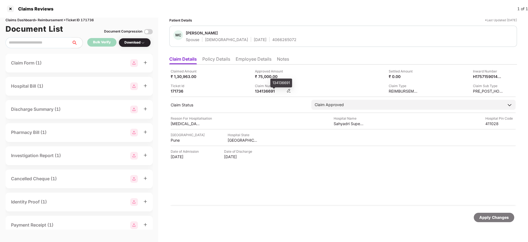
click at [260, 92] on div "134136691" at bounding box center [270, 90] width 30 height 5
copy div "134136691"
click at [263, 92] on div "133750613" at bounding box center [270, 90] width 30 height 5
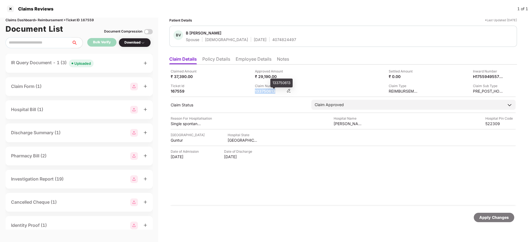
copy div "133750613"
click at [262, 92] on div "132297271" at bounding box center [270, 90] width 30 height 5
copy div "132297271"
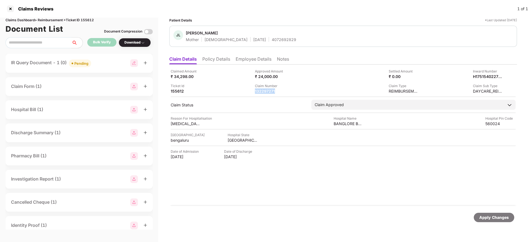
copy div "132297271"
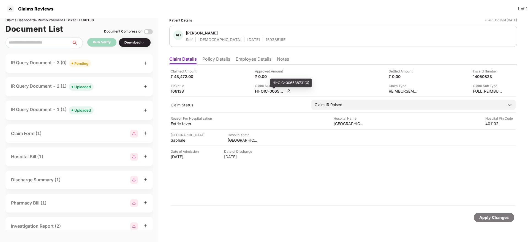
click at [258, 90] on div "HI-OIC-006538731(0)" at bounding box center [270, 90] width 30 height 5
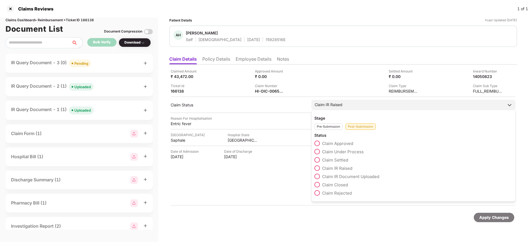
click at [315, 152] on span at bounding box center [317, 152] width 6 height 6
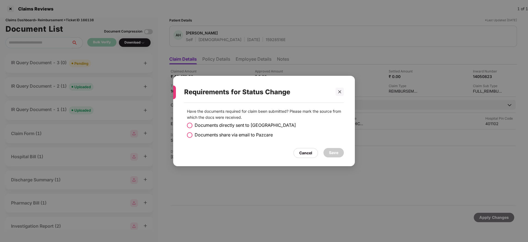
click at [188, 136] on span at bounding box center [190, 135] width 6 height 6
drag, startPoint x: 345, startPoint y: 155, endPoint x: 337, endPoint y: 152, distance: 8.3
click at [337, 152] on div "Have the documents required for claim been submitted? Please mark the source fr…" at bounding box center [264, 132] width 182 height 58
click at [337, 152] on div "Save" at bounding box center [333, 152] width 9 height 6
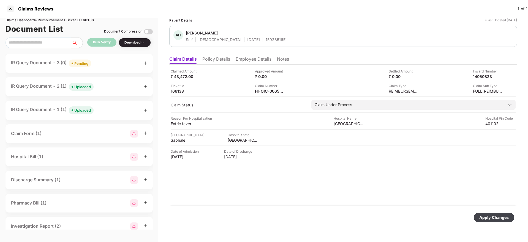
click at [497, 220] on div "Apply Changes" at bounding box center [494, 216] width 40 height 9
click at [218, 62] on li "Policy Details" at bounding box center [216, 60] width 28 height 8
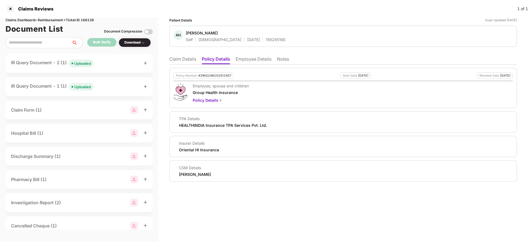
click at [185, 59] on li "Claim Details" at bounding box center [182, 60] width 27 height 8
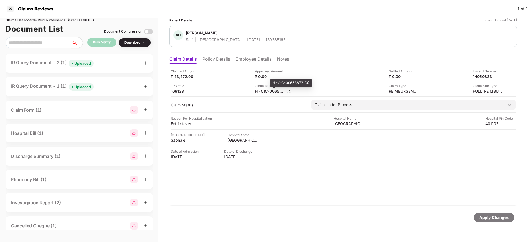
click at [261, 90] on div "HI-OIC-006538731(0)" at bounding box center [270, 90] width 30 height 5
copy div
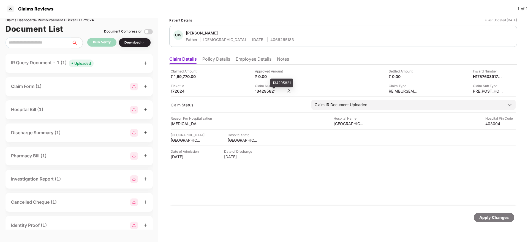
click at [265, 91] on div "134295821" at bounding box center [270, 90] width 30 height 5
copy div "134295821"
click at [114, 65] on div "IR Query Document - 1 (1) Uploaded" at bounding box center [79, 63] width 136 height 8
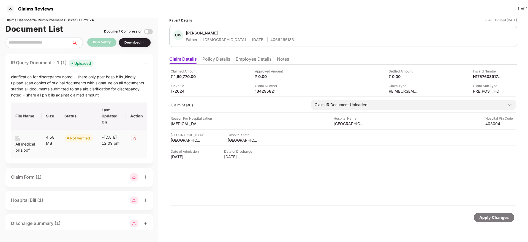
click at [21, 141] on div "All medical bills.pdf" at bounding box center [26, 147] width 22 height 12
click at [256, 91] on div "134295821" at bounding box center [270, 90] width 30 height 5
copy div "134295821"
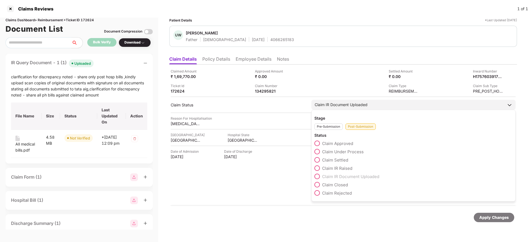
click at [318, 150] on span at bounding box center [317, 152] width 6 height 6
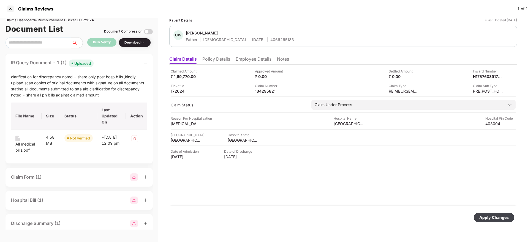
click at [487, 216] on div "Apply Changes" at bounding box center [493, 217] width 29 height 6
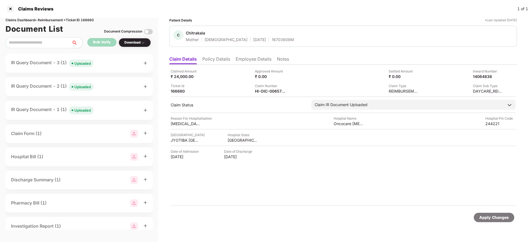
click at [101, 63] on div "IR Query Document - 3 (1) Uploaded" at bounding box center [79, 63] width 136 height 8
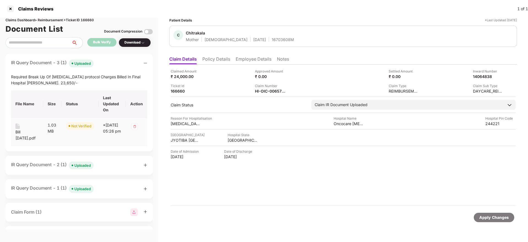
click at [17, 133] on div "Bill 26 July.pdf" at bounding box center [26, 135] width 23 height 12
click at [111, 162] on div "IR Query Document - 2 (1) Uploaded" at bounding box center [79, 165] width 136 height 8
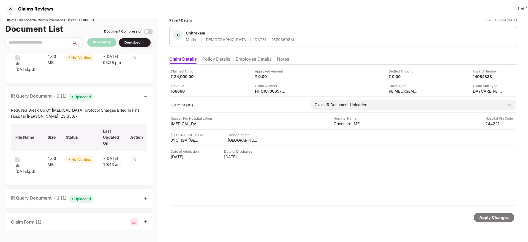
scroll to position [69, 0]
click at [18, 165] on div "Bill 26 July.pdf" at bounding box center [26, 167] width 23 height 12
click at [109, 98] on div "IR Query Document - 2 (1) Uploaded" at bounding box center [79, 96] width 136 height 8
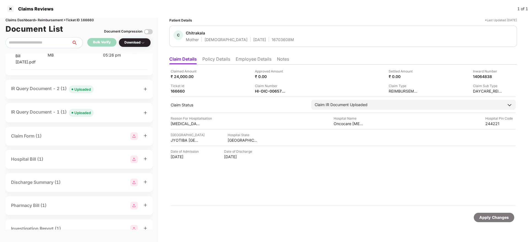
scroll to position [77, 0]
click at [114, 115] on div "IR Query Document - 1 (1) Uploaded" at bounding box center [79, 112] width 136 height 8
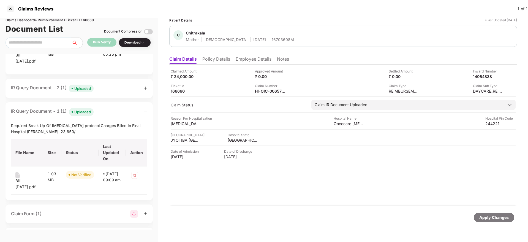
scroll to position [120, 0]
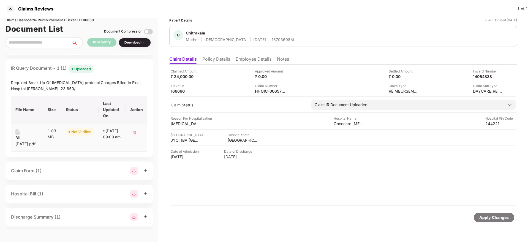
click at [25, 138] on div "Bill 26 July.pdf" at bounding box center [26, 141] width 23 height 12
click at [261, 92] on div "HI-OIC-006570913(0)" at bounding box center [270, 90] width 30 height 5
copy div
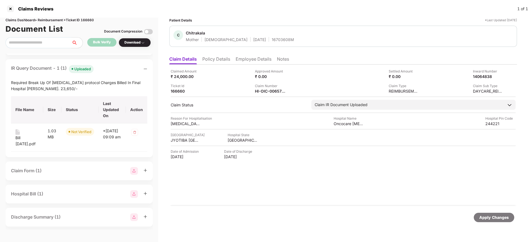
copy div
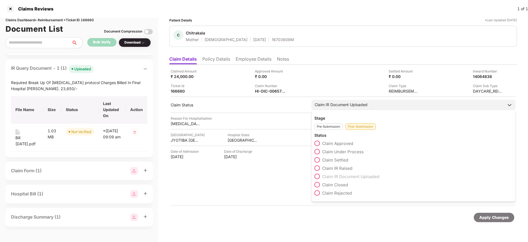
click at [319, 150] on span at bounding box center [317, 152] width 6 height 6
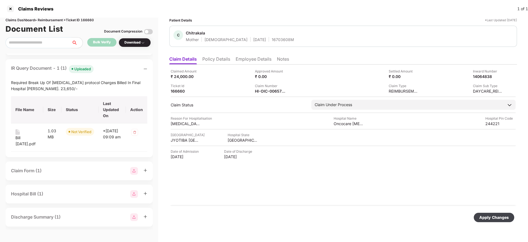
click at [487, 217] on div "Apply Changes" at bounding box center [493, 217] width 29 height 6
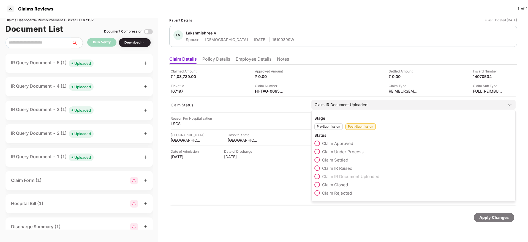
click at [316, 151] on span at bounding box center [317, 152] width 6 height 6
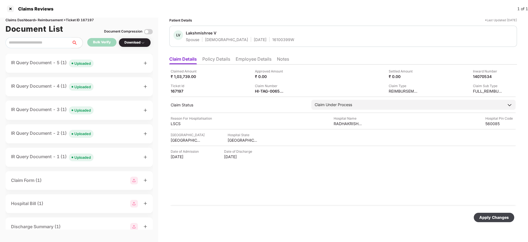
click at [487, 219] on div "Apply Changes" at bounding box center [493, 217] width 29 height 6
click at [267, 90] on div "HI-TAG-006571133(0)" at bounding box center [270, 90] width 30 height 5
copy div
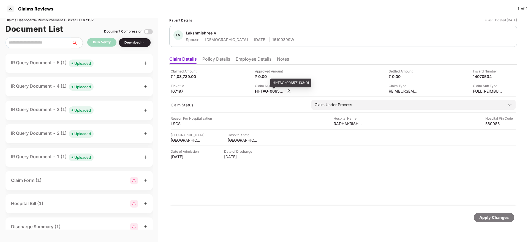
click at [267, 90] on div "HI-TAG-006571133(0)" at bounding box center [270, 90] width 30 height 5
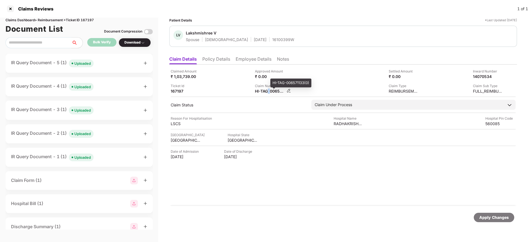
click at [267, 90] on div "HI-TAG-006571133(0)" at bounding box center [270, 90] width 30 height 5
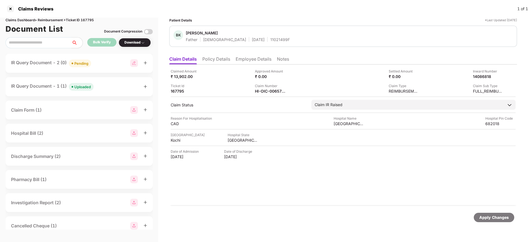
click at [108, 62] on div "IR Query Document - 2 (0) Pending" at bounding box center [79, 63] width 136 height 8
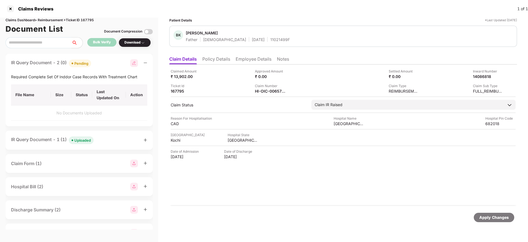
click at [108, 62] on div "IR Query Document - 2 (0) Pending" at bounding box center [79, 63] width 136 height 8
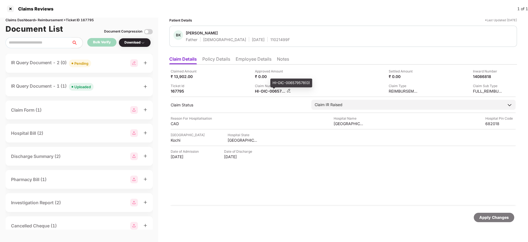
click at [269, 92] on div "HI-OIC-006579578(0)" at bounding box center [270, 90] width 30 height 5
copy div
click at [102, 86] on div "IR Query Document - 1 (1) Uploaded" at bounding box center [79, 87] width 136 height 8
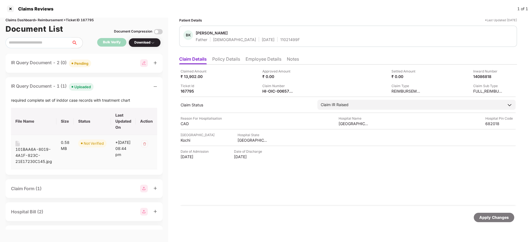
click at [35, 150] on div "101BAA6A-8019-4A1F-823C-21E17230C145.jpg" at bounding box center [33, 155] width 37 height 18
click at [275, 90] on div "HI-OIC-006579578(0)" at bounding box center [277, 90] width 30 height 5
copy div
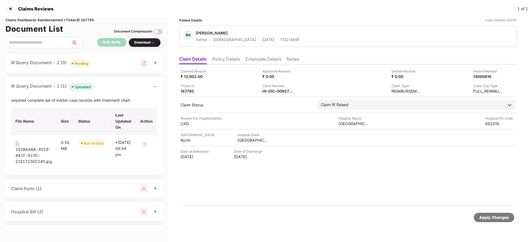
click at [226, 59] on li "Policy Details" at bounding box center [226, 60] width 28 height 8
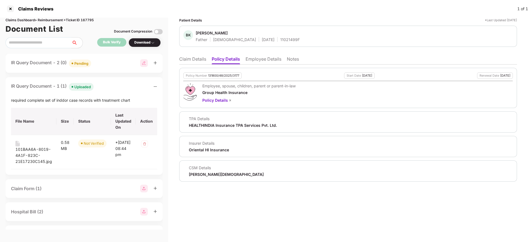
click at [188, 57] on li "Claim Details" at bounding box center [192, 60] width 27 height 8
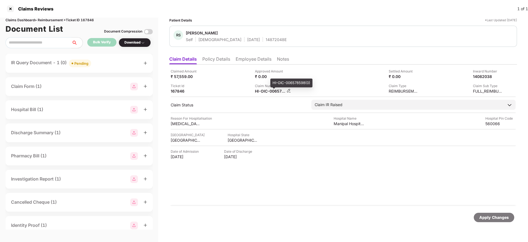
click at [261, 90] on div "HI-OIC-006578598(0)" at bounding box center [270, 90] width 30 height 5
copy div
click at [287, 91] on img at bounding box center [288, 90] width 4 height 4
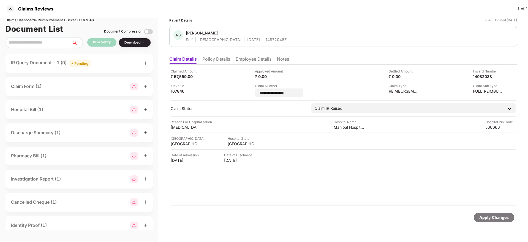
type input "**********"
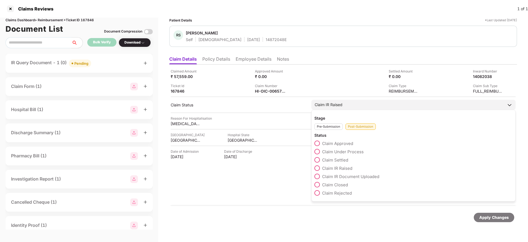
click at [317, 186] on span at bounding box center [317, 185] width 6 height 6
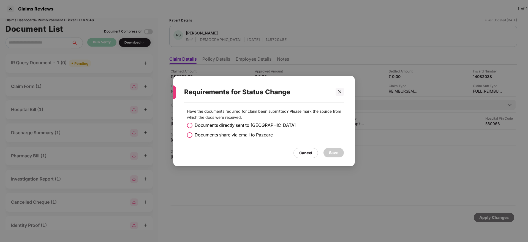
click at [189, 124] on span at bounding box center [190, 125] width 6 height 6
click at [338, 155] on div "Save" at bounding box center [333, 152] width 20 height 9
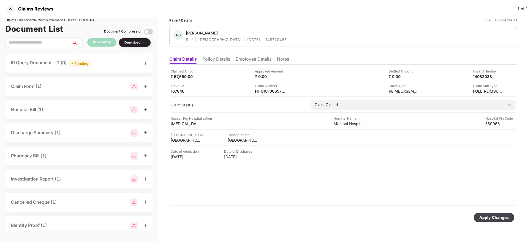
click at [489, 214] on div "Apply Changes" at bounding box center [493, 217] width 29 height 6
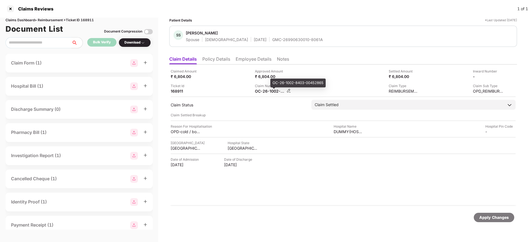
click at [261, 89] on div "OC-26-1002-8403-00452865" at bounding box center [270, 90] width 30 height 5
copy div
click at [244, 76] on div "Claimed Amount ₹ 6,804.00" at bounding box center [211, 74] width 80 height 10
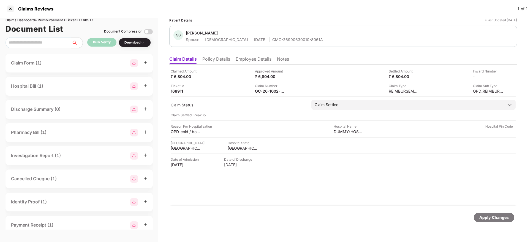
click at [214, 70] on div "Claimed Amount ₹ 6,804.00" at bounding box center [211, 74] width 80 height 10
click at [248, 59] on li "Employee Details" at bounding box center [254, 60] width 36 height 8
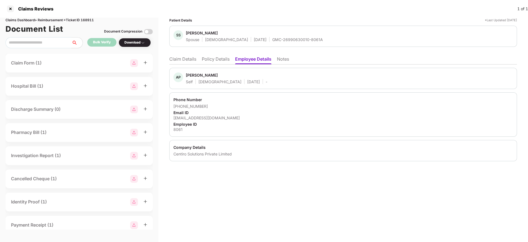
click at [192, 62] on li "Claim Details" at bounding box center [182, 60] width 27 height 8
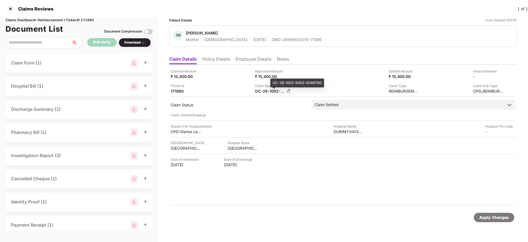
click at [264, 92] on div "OC-26-1002-8403-00461190" at bounding box center [270, 90] width 30 height 5
copy div
click at [228, 83] on div "Claimed Amount ₹ 15,400.00 Approved Amount ₹ 15,400.00 Settled Amount ₹ 15,400.…" at bounding box center [343, 81] width 345 height 25
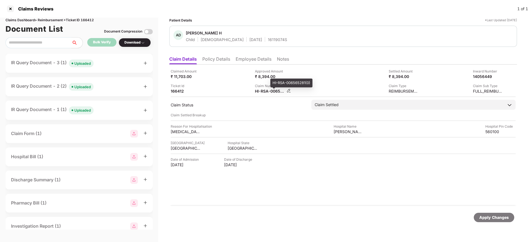
click at [265, 91] on div "HI-RSA-006565281(0)" at bounding box center [270, 90] width 30 height 5
copy div
click at [311, 75] on div "Approved Amount ₹ 8,394.00" at bounding box center [295, 74] width 80 height 10
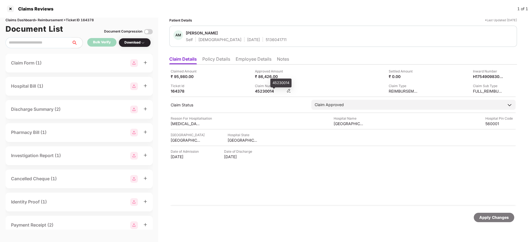
click at [259, 91] on div "45230014" at bounding box center [270, 90] width 30 height 5
copy div "45230014"
click at [215, 59] on li "Policy Details" at bounding box center [216, 60] width 28 height 8
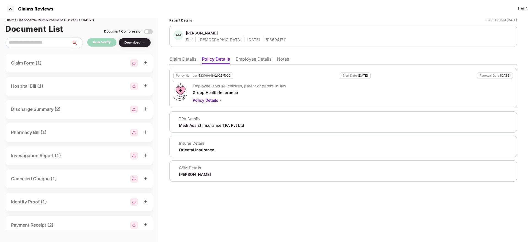
click at [183, 60] on li "Claim Details" at bounding box center [182, 60] width 27 height 8
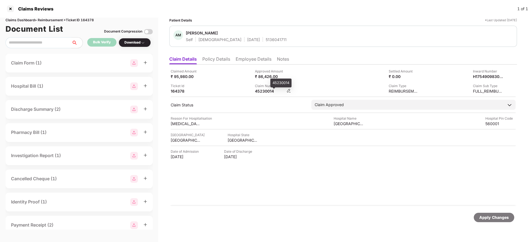
click at [258, 89] on div "45230014" at bounding box center [270, 90] width 30 height 5
copy div "45230014"
click at [269, 92] on div "HI-MAG-006563802(0)" at bounding box center [270, 90] width 30 height 5
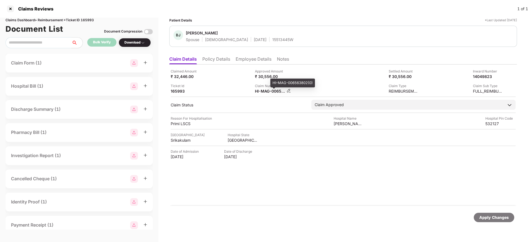
click at [269, 92] on div "HI-MAG-006563802(0)" at bounding box center [270, 90] width 30 height 5
click at [336, 77] on div "Claimed Amount ₹ 32,446.00 Approved Amount ₹ 30,556.00 Settled Amount ₹ 30,556.…" at bounding box center [343, 81] width 345 height 25
click at [271, 92] on div "HI-MAG-006563802(0)" at bounding box center [270, 90] width 30 height 5
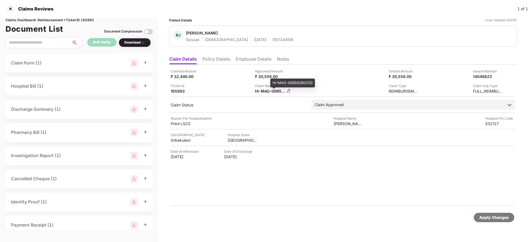
copy div
click at [272, 91] on div "HI-TAG-006571078(0)" at bounding box center [270, 90] width 30 height 5
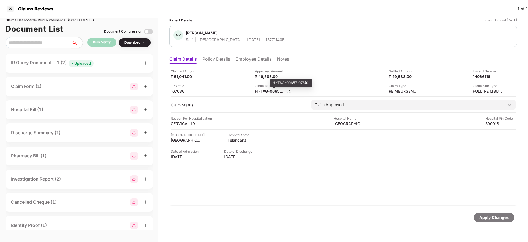
copy div
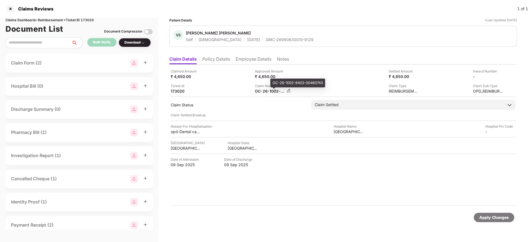
click at [263, 91] on div "OC-26-1002-8403-00460743" at bounding box center [270, 90] width 30 height 5
copy div
click at [263, 89] on div "OC-26-1002-8403-00461327" at bounding box center [270, 90] width 30 height 5
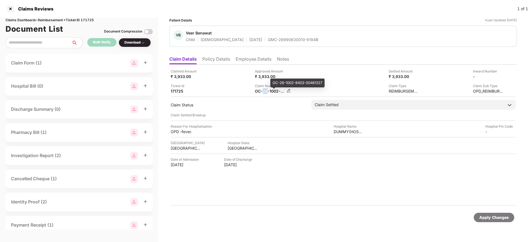
click at [263, 89] on div "OC-26-1002-8403-00461327" at bounding box center [270, 90] width 30 height 5
copy div
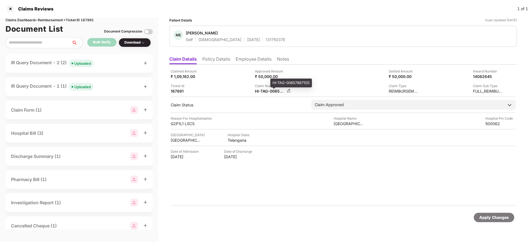
click at [263, 91] on div "HI-TAG-006578671(0)" at bounding box center [270, 90] width 30 height 5
copy div
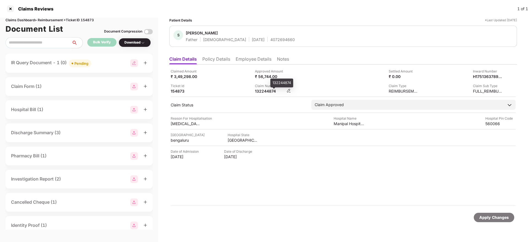
click at [267, 91] on div "132244874" at bounding box center [270, 90] width 30 height 5
copy div "132244874"
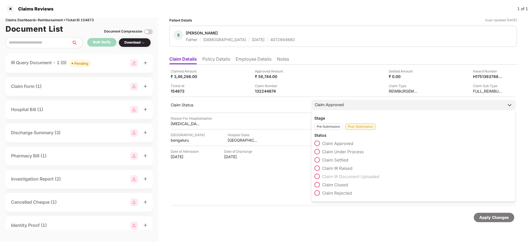
click at [321, 159] on label "Claim Settled" at bounding box center [331, 160] width 34 height 6
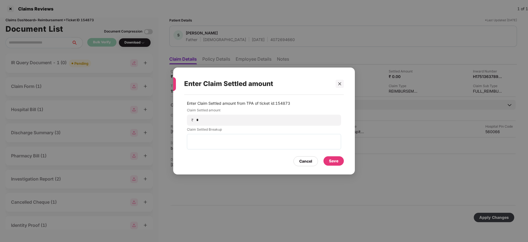
click at [300, 49] on div "Enter Claim Settled amount Enter Claim Settled amount from TPA of ticket id: 15…" at bounding box center [264, 121] width 528 height 242
click at [213, 116] on div "₹ *" at bounding box center [264, 119] width 154 height 11
click at [210, 119] on input at bounding box center [266, 120] width 140 height 6
type input "*****"
click at [330, 158] on div "Save" at bounding box center [333, 161] width 9 height 6
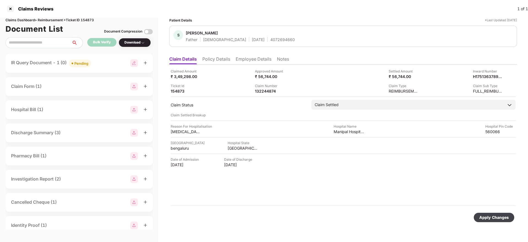
click at [487, 216] on div "Apply Changes" at bounding box center [493, 217] width 29 height 6
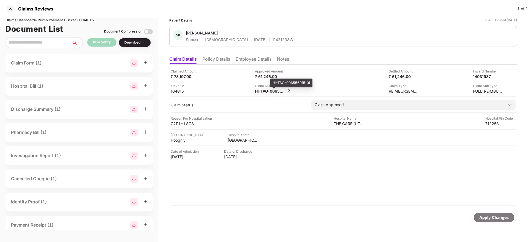
click at [265, 92] on div "HI-TAG-006556915(0)" at bounding box center [270, 90] width 30 height 5
copy div
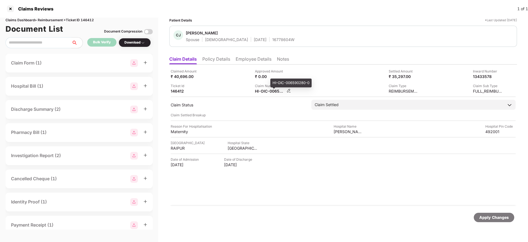
click at [260, 92] on div "HI-OIC-006590280-0" at bounding box center [270, 90] width 30 height 5
click at [242, 59] on li "Employee Details" at bounding box center [254, 60] width 36 height 8
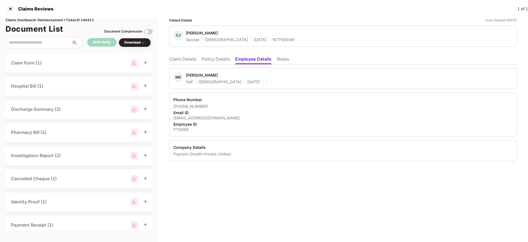
click at [193, 117] on div "manish@popclub.co" at bounding box center [342, 117] width 339 height 5
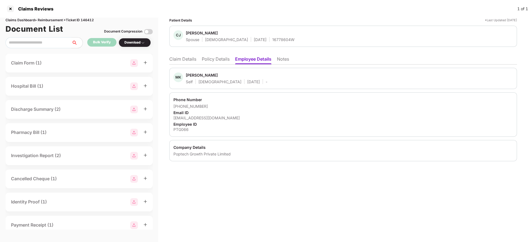
click at [196, 59] on li "Claim Details" at bounding box center [182, 60] width 27 height 8
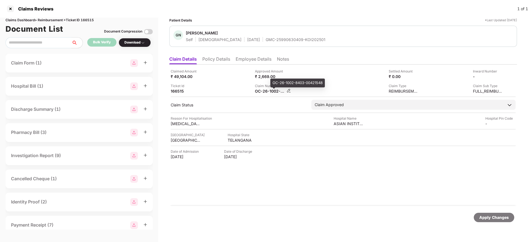
click at [264, 92] on div "OC-26-1002-8403-00421548" at bounding box center [270, 90] width 30 height 5
copy div
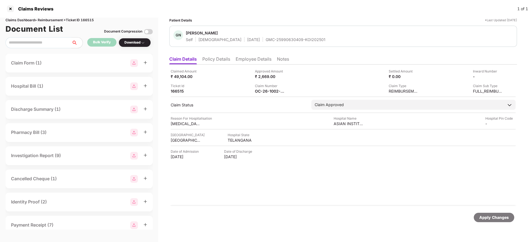
click at [86, 18] on div "Claims Dashboard > Reimbursement > Ticket ID 166515" at bounding box center [79, 20] width 147 height 5
copy div "166515"
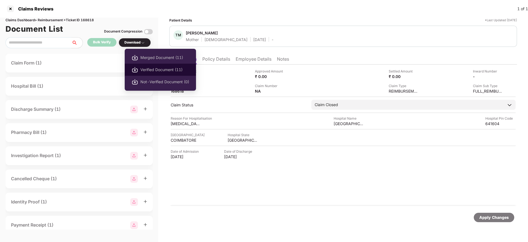
click at [159, 71] on span "Verified Document (11)" at bounding box center [164, 70] width 49 height 6
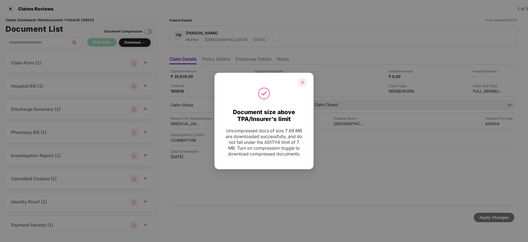
click at [302, 79] on div at bounding box center [302, 82] width 8 height 8
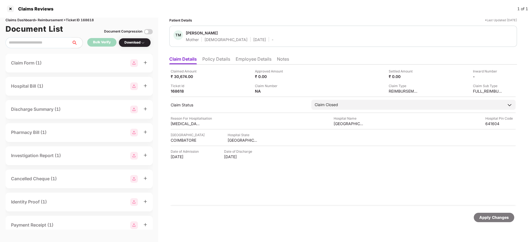
click at [223, 61] on li "Policy Details" at bounding box center [216, 60] width 28 height 8
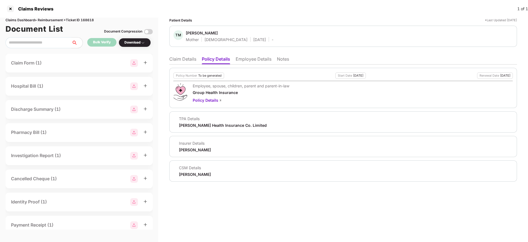
click at [185, 61] on li "Claim Details" at bounding box center [182, 60] width 27 height 8
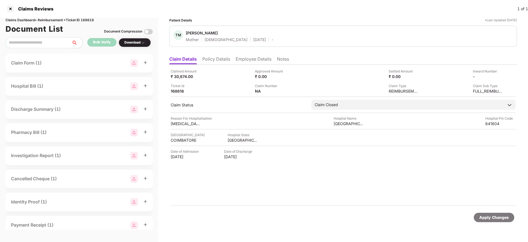
click at [208, 59] on li "Policy Details" at bounding box center [216, 60] width 28 height 8
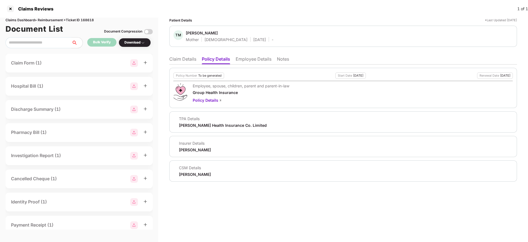
click at [176, 59] on li "Claim Details" at bounding box center [182, 60] width 27 height 8
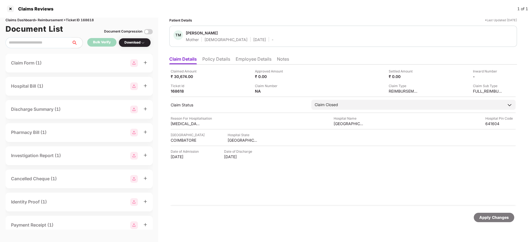
click at [218, 64] on div "Claimed Amount ₹ 30,674.00 Approved Amount ₹ 0.00 Settled Amount ₹ 0.00 Inward …" at bounding box center [343, 134] width 348 height 141
click at [216, 62] on li "Policy Details" at bounding box center [216, 60] width 28 height 8
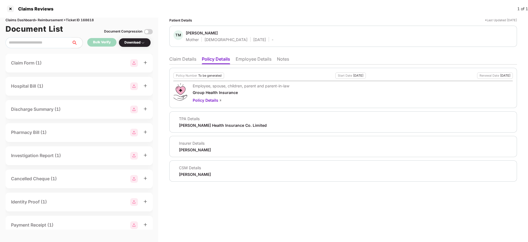
click at [181, 62] on li "Claim Details" at bounding box center [182, 60] width 27 height 8
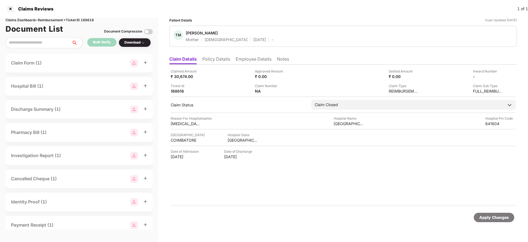
click at [222, 61] on li "Policy Details" at bounding box center [216, 60] width 28 height 8
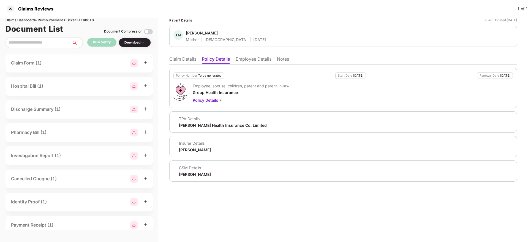
click at [175, 61] on li "Claim Details" at bounding box center [182, 60] width 27 height 8
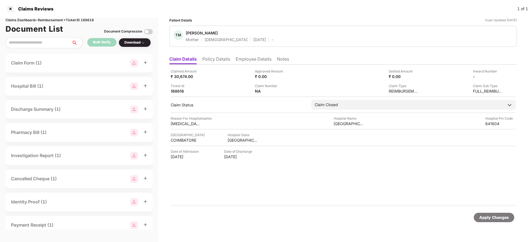
click at [249, 57] on li "Employee Details" at bounding box center [254, 60] width 36 height 8
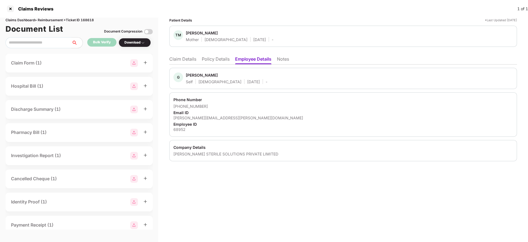
click at [223, 61] on li "Policy Details" at bounding box center [216, 60] width 28 height 8
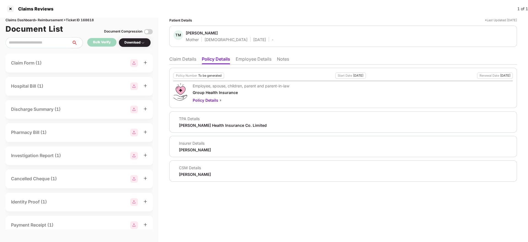
click at [190, 58] on li "Claim Details" at bounding box center [182, 60] width 27 height 8
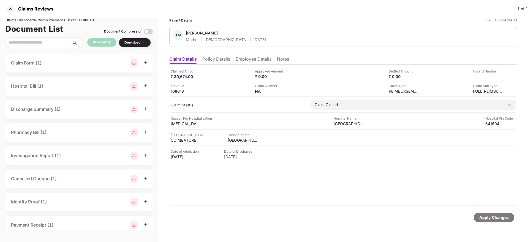
click at [215, 63] on li "Policy Details" at bounding box center [216, 60] width 28 height 8
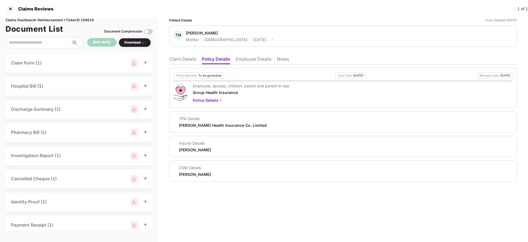
click at [194, 59] on li "Claim Details" at bounding box center [182, 60] width 27 height 8
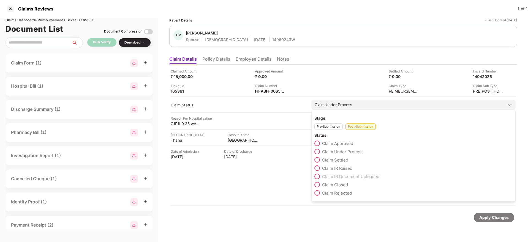
click at [320, 193] on span at bounding box center [317, 193] width 6 height 6
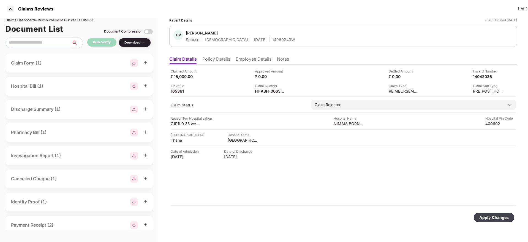
click at [491, 215] on div "Apply Changes" at bounding box center [493, 217] width 29 height 6
click at [265, 90] on div "HI-ABH-006561505(0)" at bounding box center [270, 90] width 30 height 5
copy div
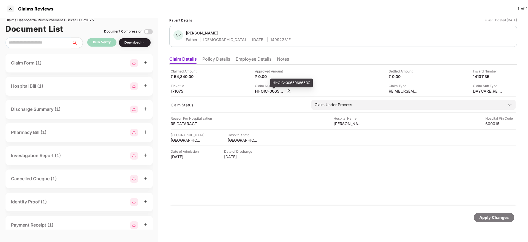
click at [268, 90] on div "HI-OIC-006596865(0)" at bounding box center [270, 90] width 30 height 5
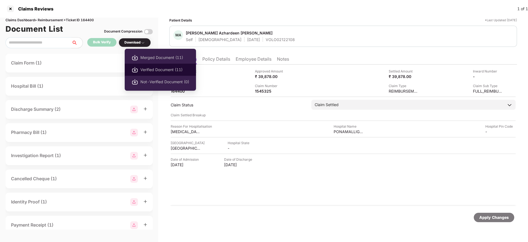
click at [152, 67] on span "Verified Document (11)" at bounding box center [164, 70] width 49 height 6
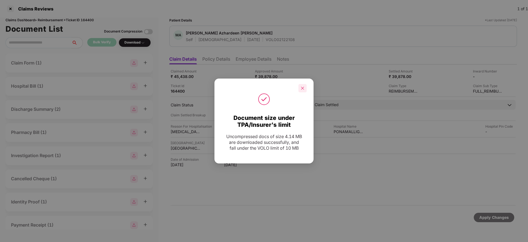
click at [300, 90] on div at bounding box center [302, 88] width 8 height 8
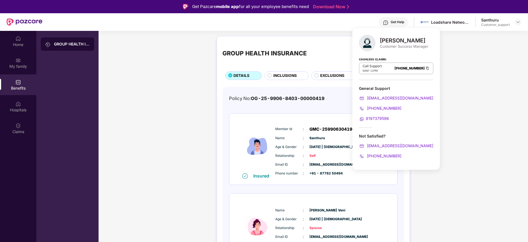
scroll to position [36, 0]
